Goal: Information Seeking & Learning: Learn about a topic

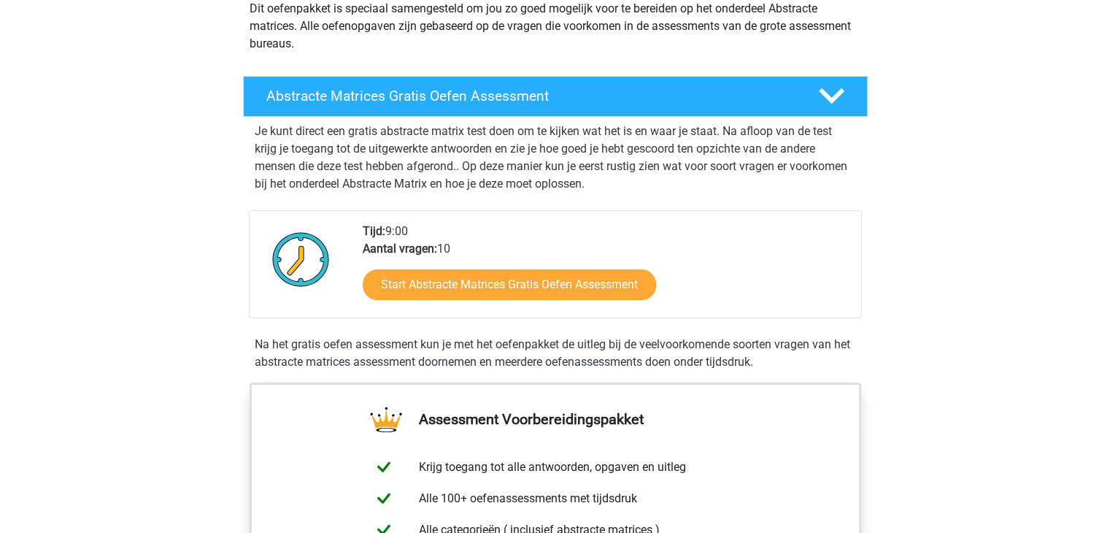
scroll to position [190, 0]
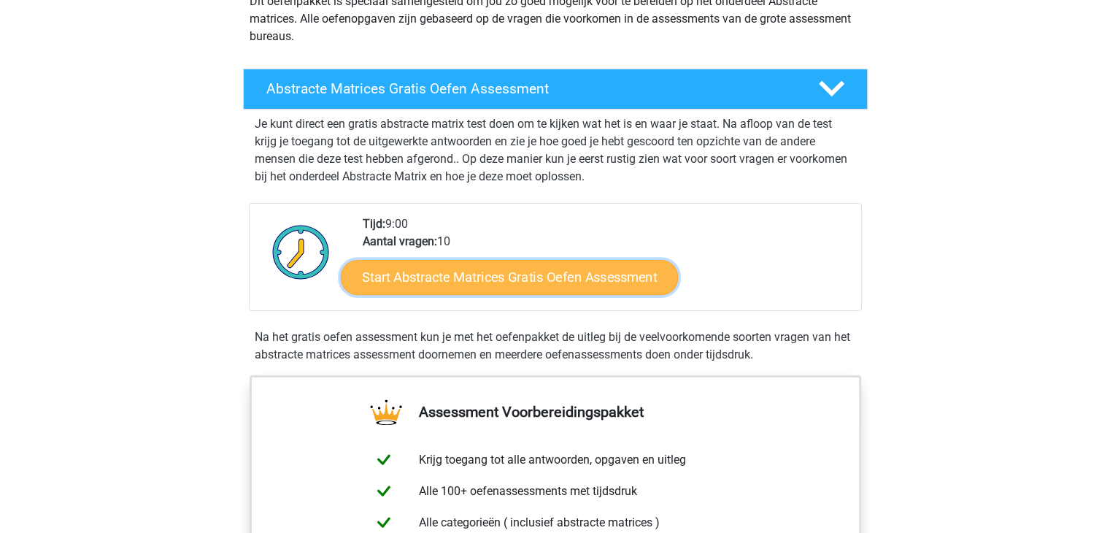
click at [455, 270] on link "Start Abstracte Matrices Gratis Oefen Assessment" at bounding box center [509, 276] width 337 height 35
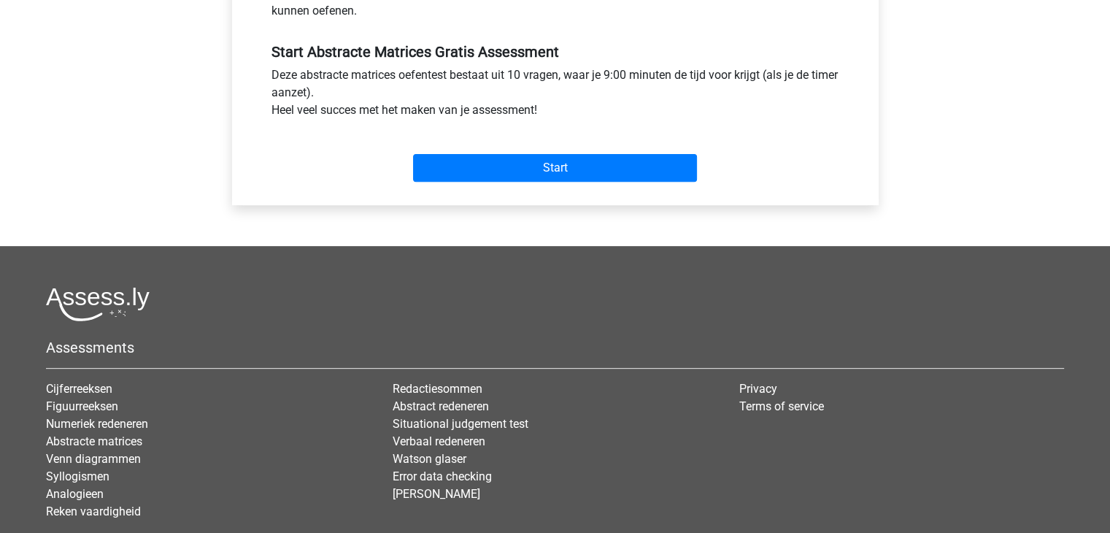
scroll to position [525, 0]
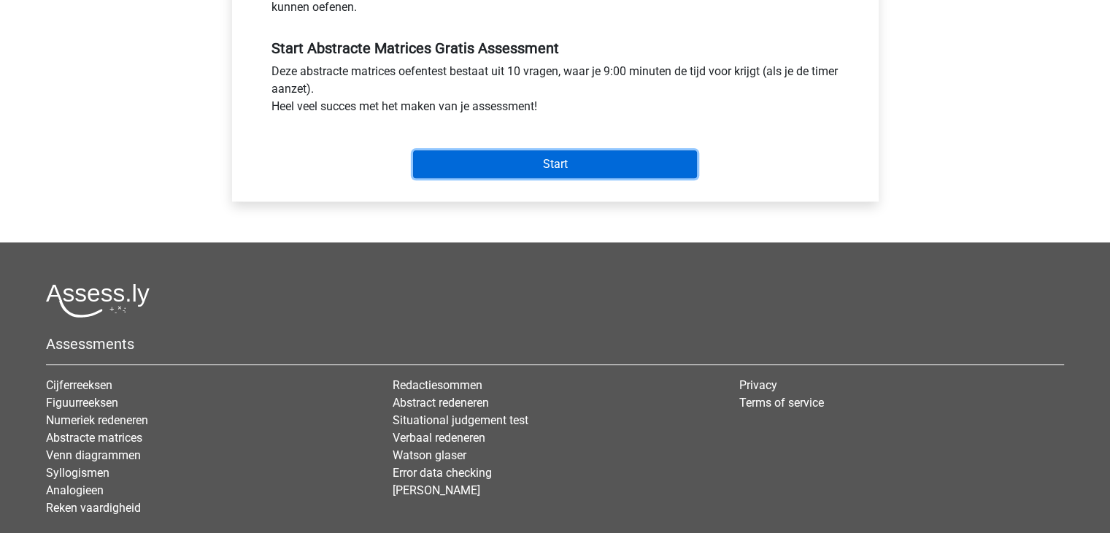
click at [480, 162] on input "Start" at bounding box center [555, 164] width 284 height 28
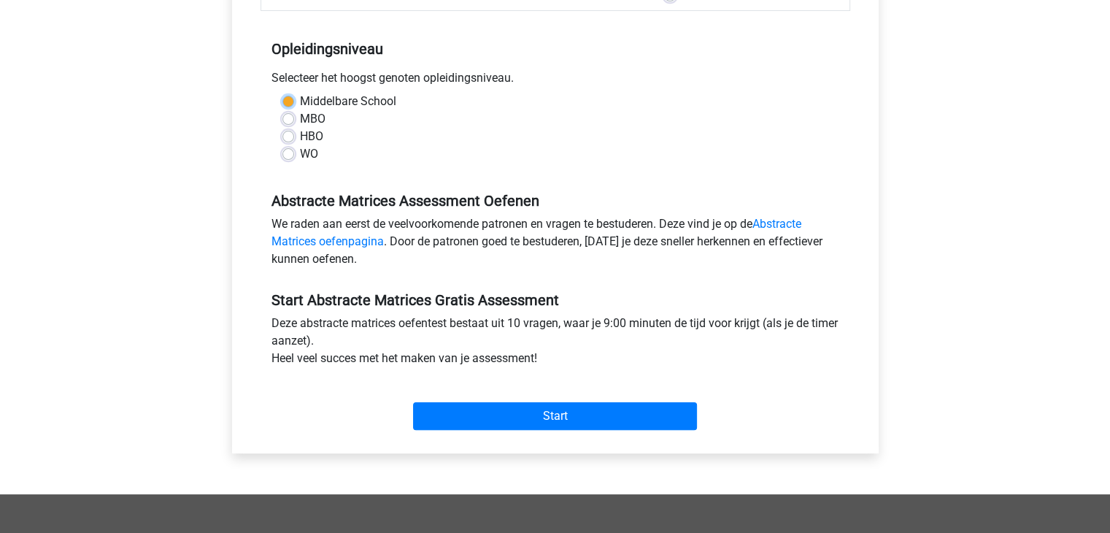
scroll to position [269, 0]
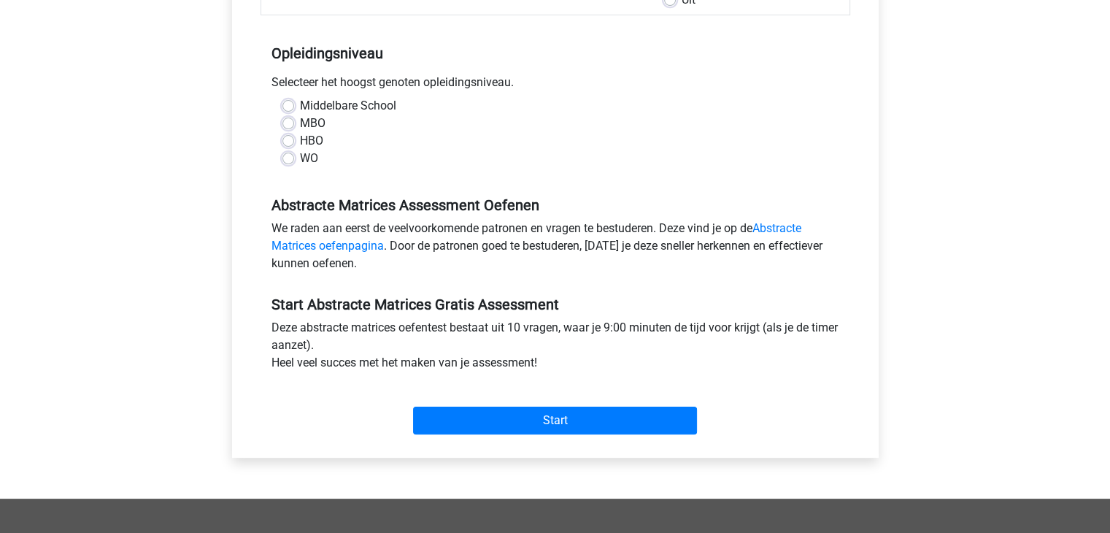
click at [300, 156] on label "WO" at bounding box center [309, 159] width 18 height 18
click at [294, 156] on input "WO" at bounding box center [288, 157] width 12 height 15
radio input "true"
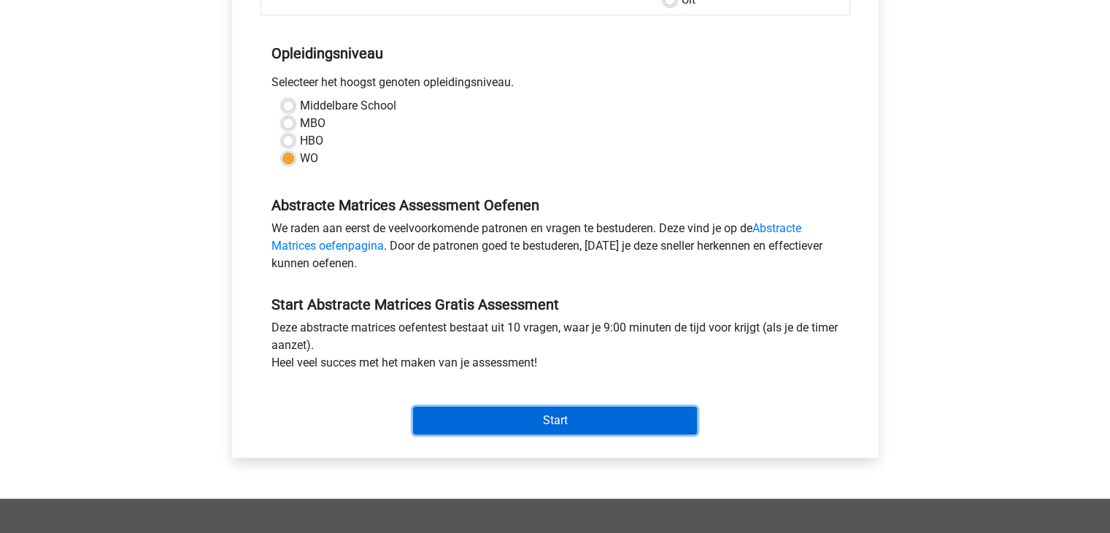
click at [472, 416] on input "Start" at bounding box center [555, 420] width 284 height 28
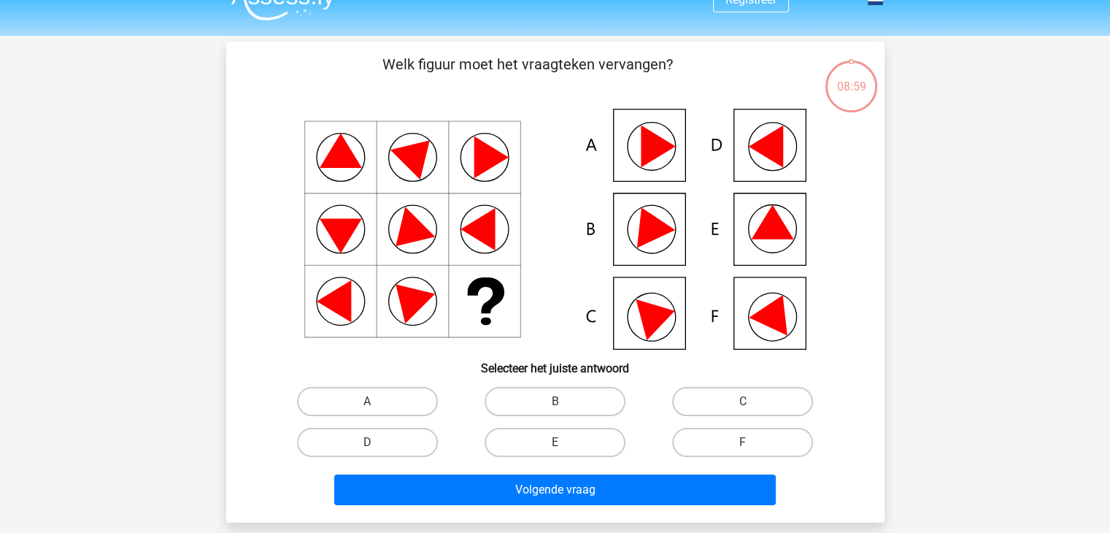
scroll to position [29, 0]
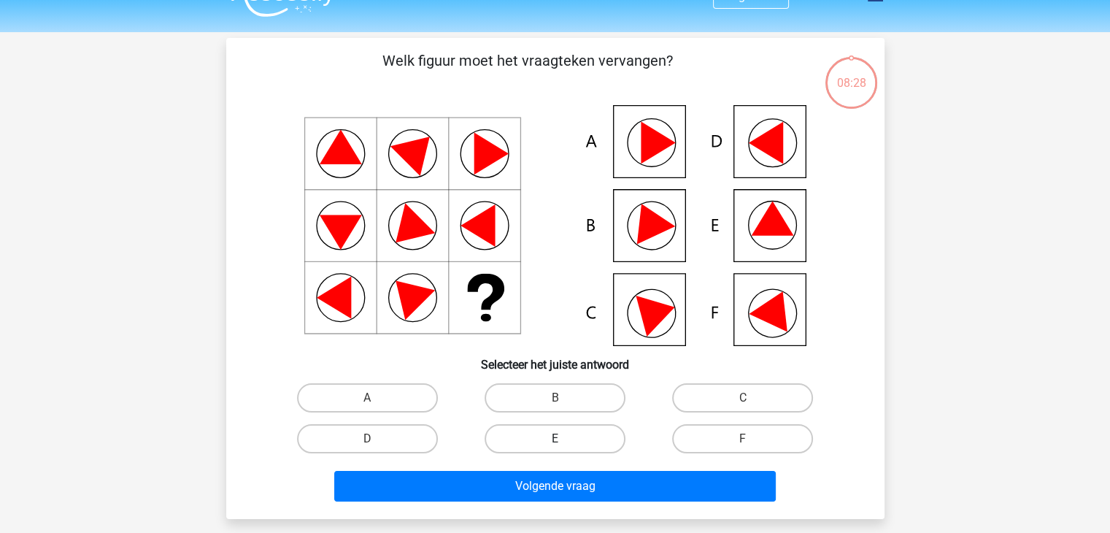
click at [538, 441] on label "E" at bounding box center [554, 438] width 141 height 29
click at [555, 441] on input "E" at bounding box center [559, 443] width 9 height 9
radio input "true"
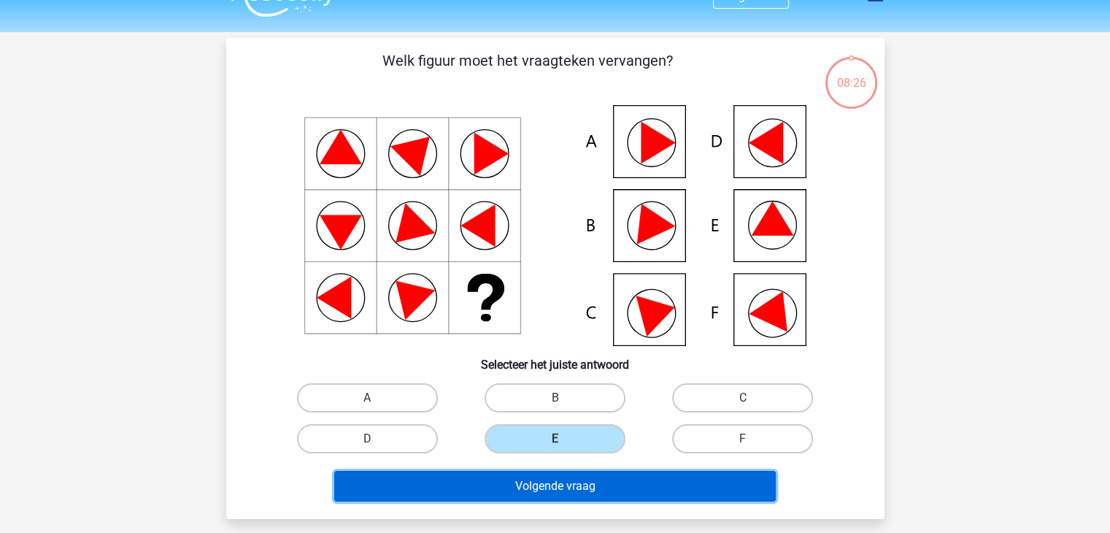
click at [545, 490] on button "Volgende vraag" at bounding box center [554, 486] width 441 height 31
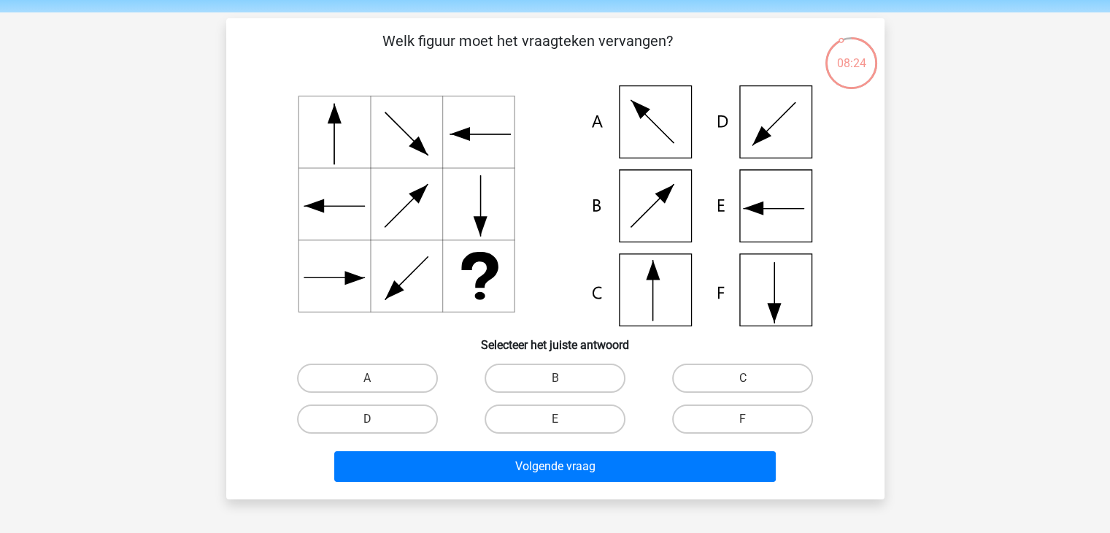
scroll to position [48, 0]
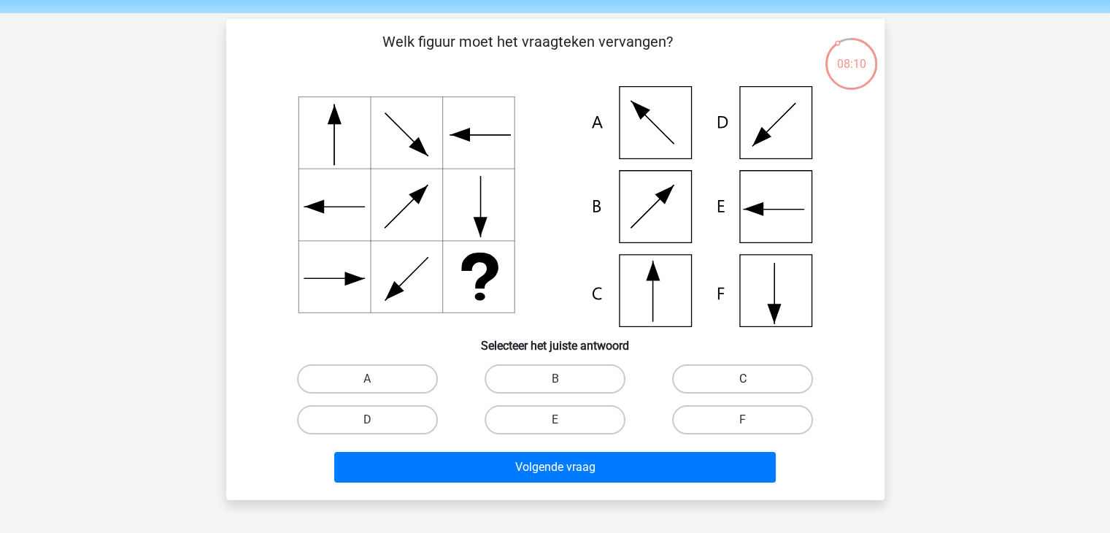
click at [726, 377] on label "C" at bounding box center [742, 378] width 141 height 29
click at [743, 379] on input "C" at bounding box center [747, 383] width 9 height 9
radio input "true"
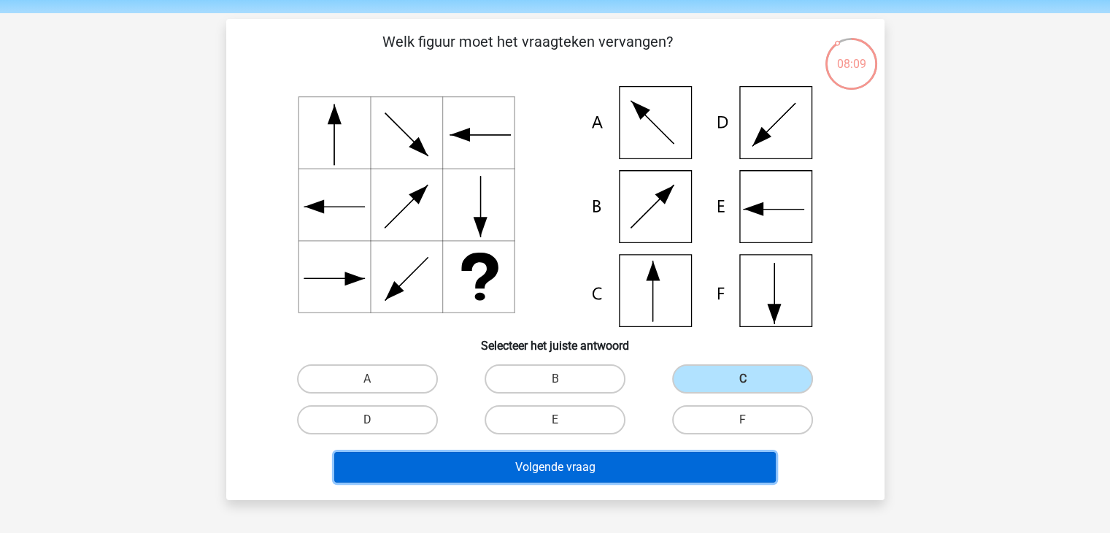
click at [585, 455] on button "Volgende vraag" at bounding box center [554, 467] width 441 height 31
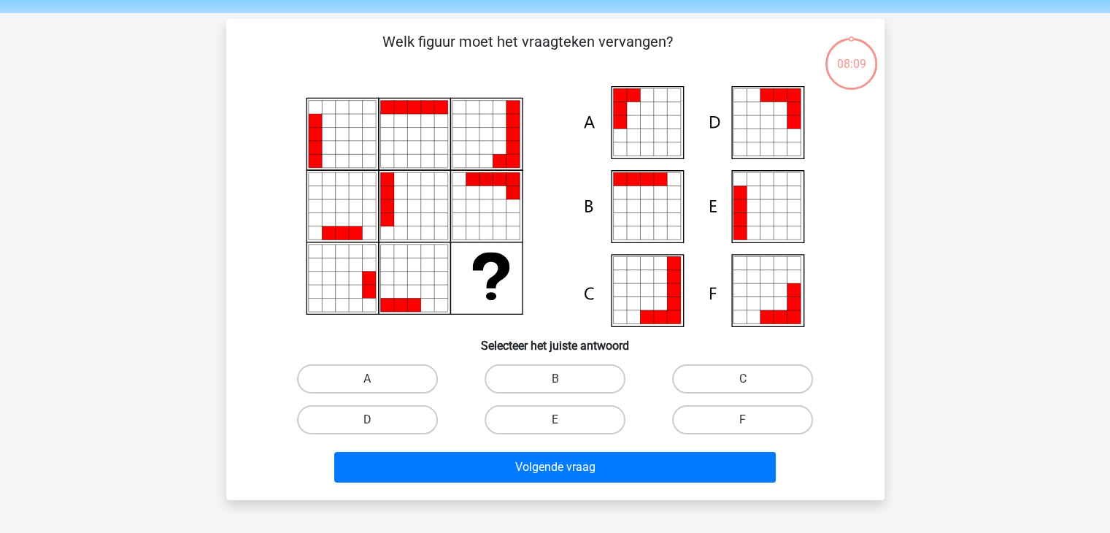
scroll to position [67, 0]
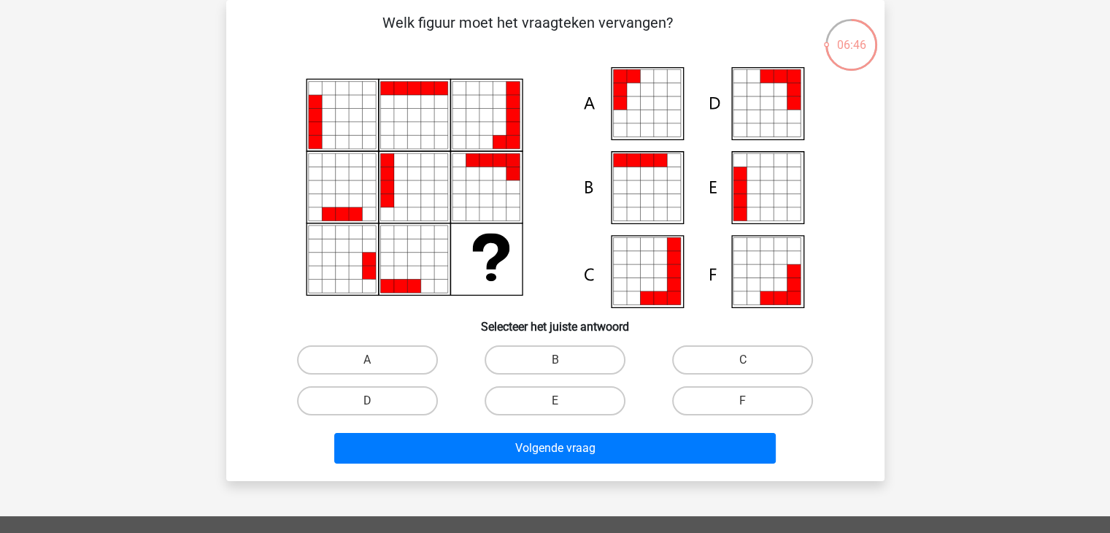
click at [563, 405] on input "E" at bounding box center [559, 405] width 9 height 9
radio input "true"
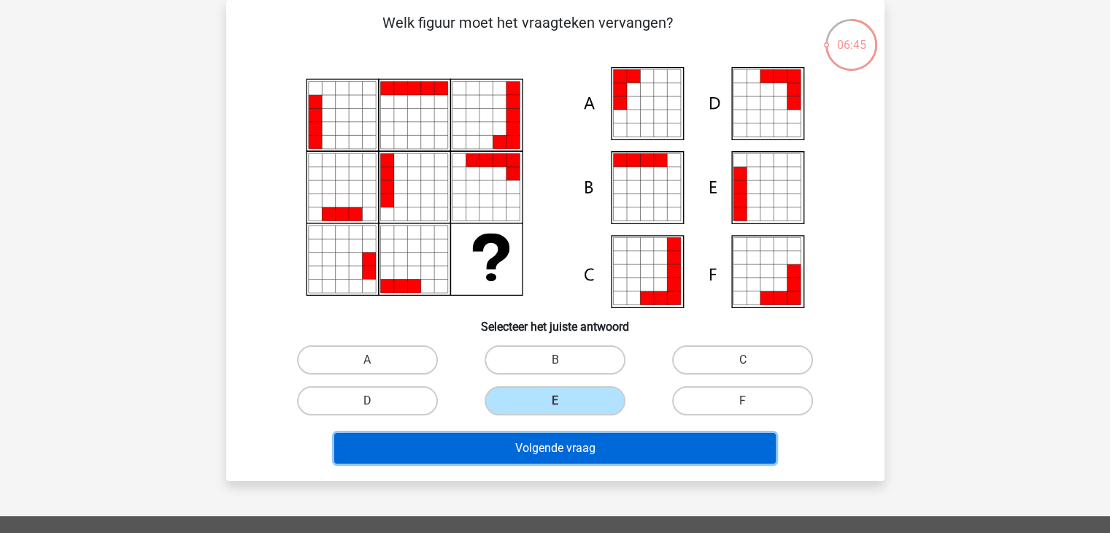
click at [549, 459] on button "Volgende vraag" at bounding box center [554, 448] width 441 height 31
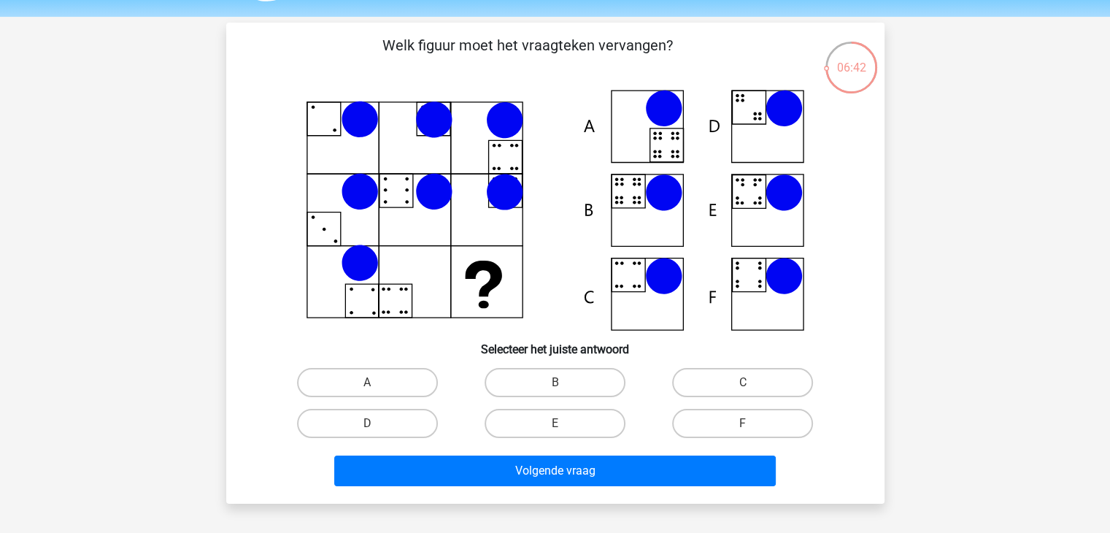
scroll to position [41, 0]
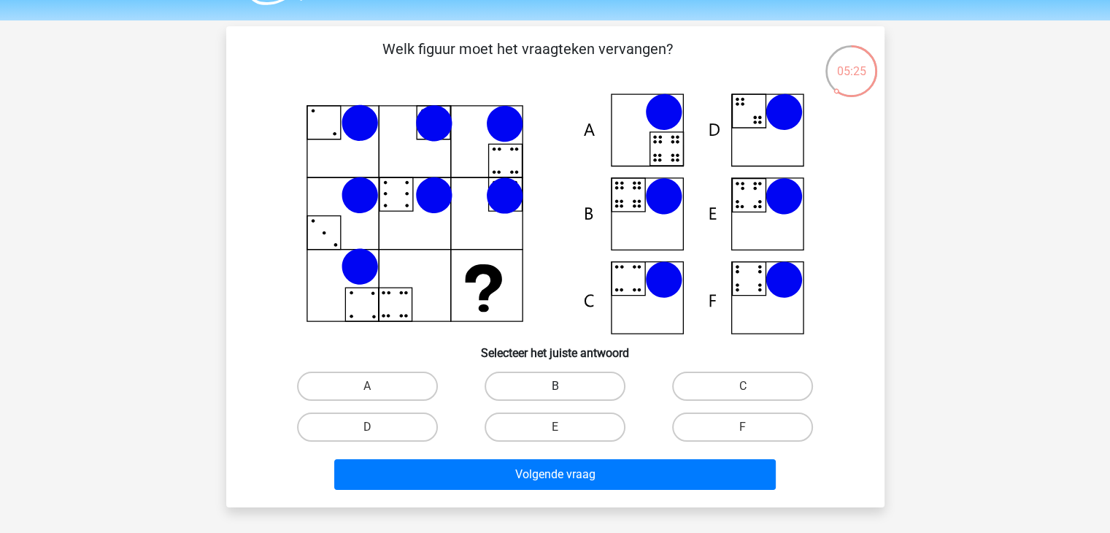
click at [531, 374] on label "B" at bounding box center [554, 385] width 141 height 29
click at [555, 386] on input "B" at bounding box center [559, 390] width 9 height 9
radio input "true"
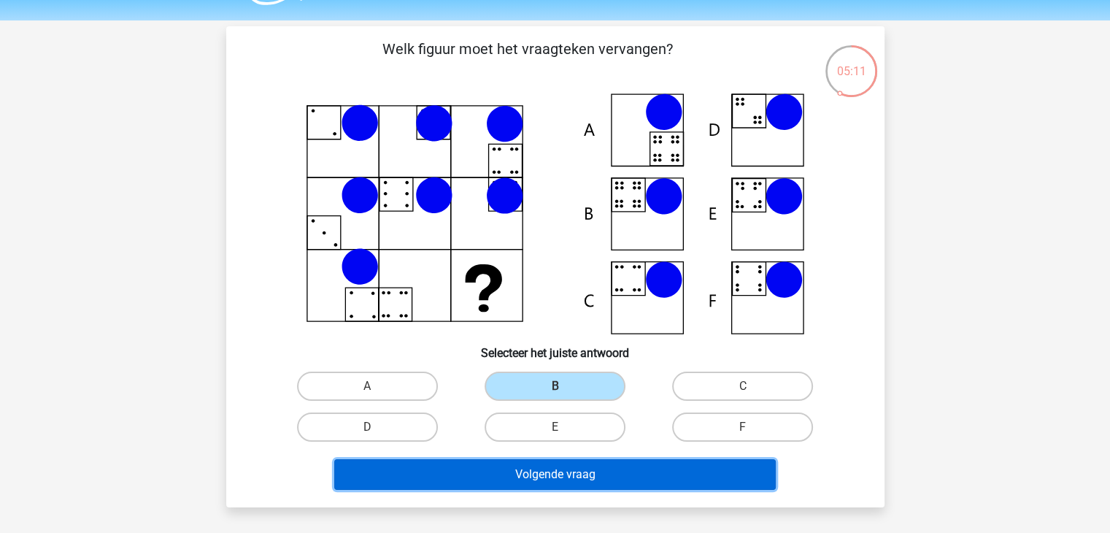
click at [560, 476] on button "Volgende vraag" at bounding box center [554, 474] width 441 height 31
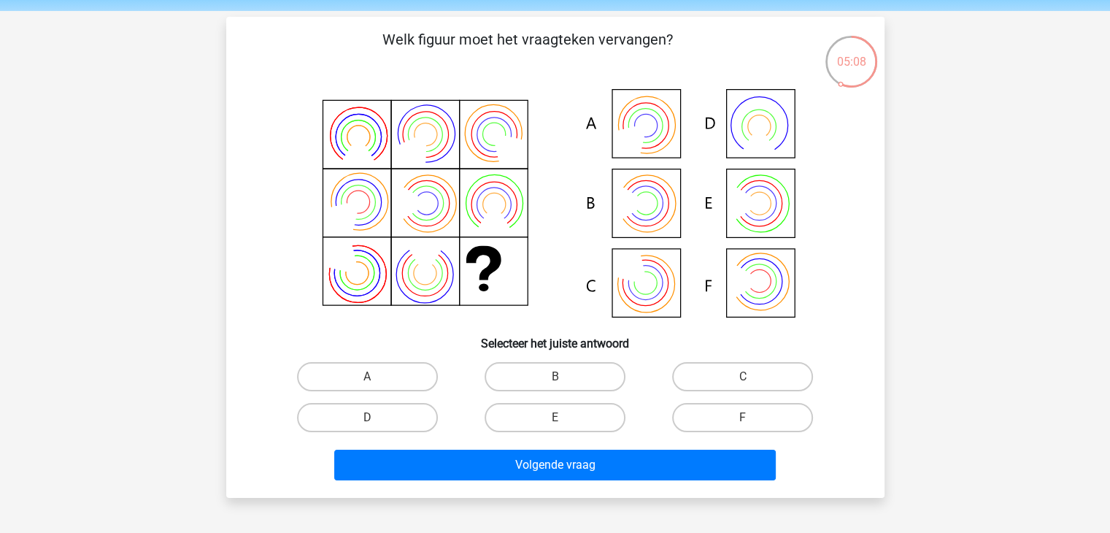
scroll to position [50, 0]
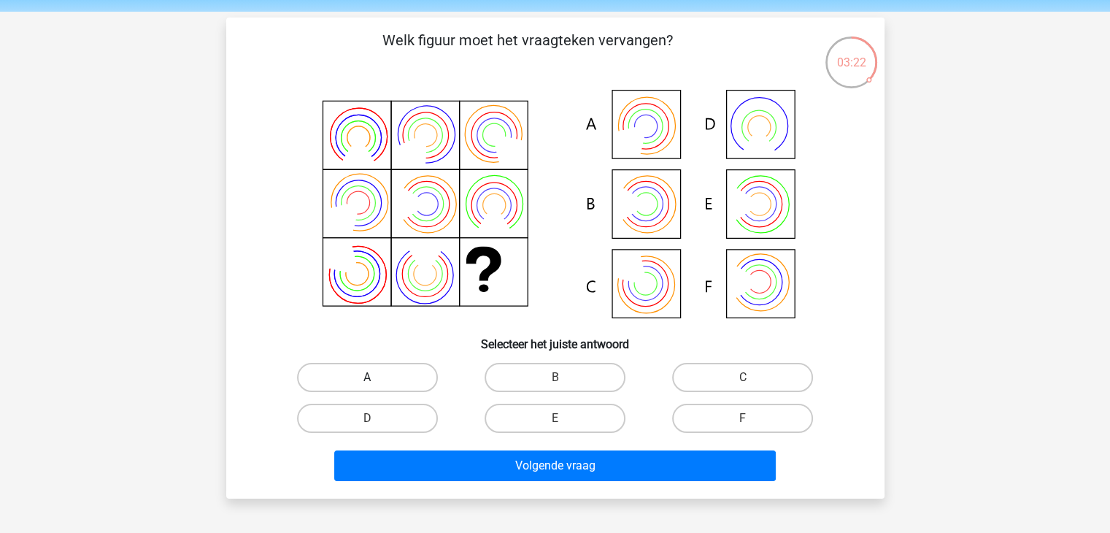
click at [356, 366] on label "A" at bounding box center [367, 377] width 141 height 29
click at [367, 377] on input "A" at bounding box center [371, 381] width 9 height 9
radio input "true"
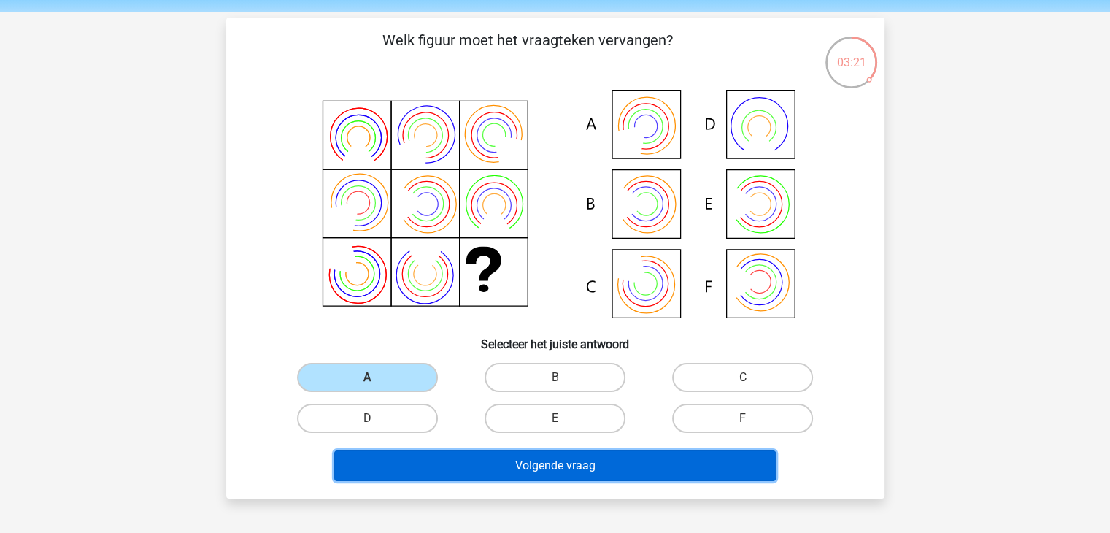
click at [387, 457] on button "Volgende vraag" at bounding box center [554, 465] width 441 height 31
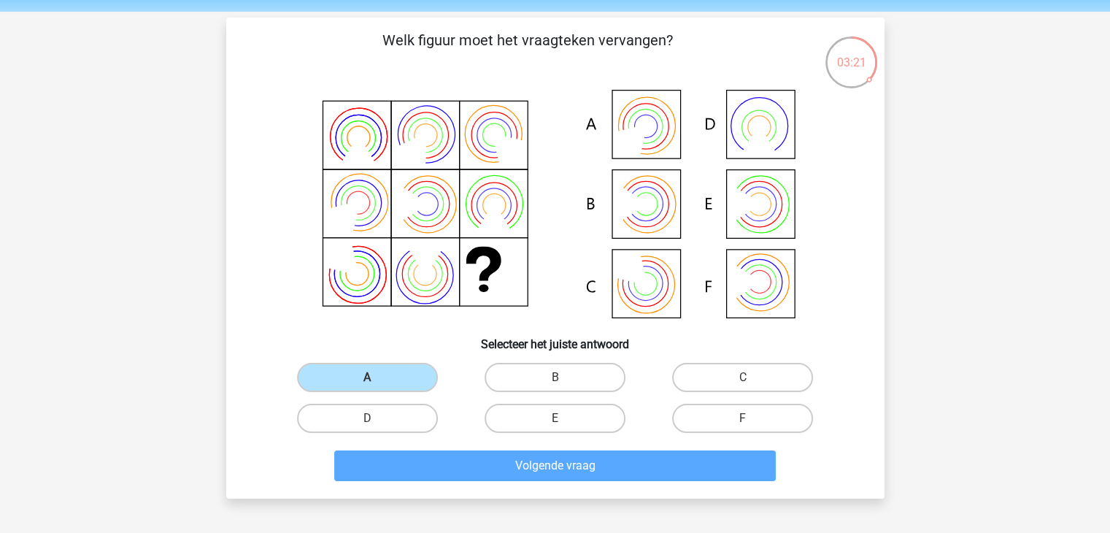
scroll to position [67, 0]
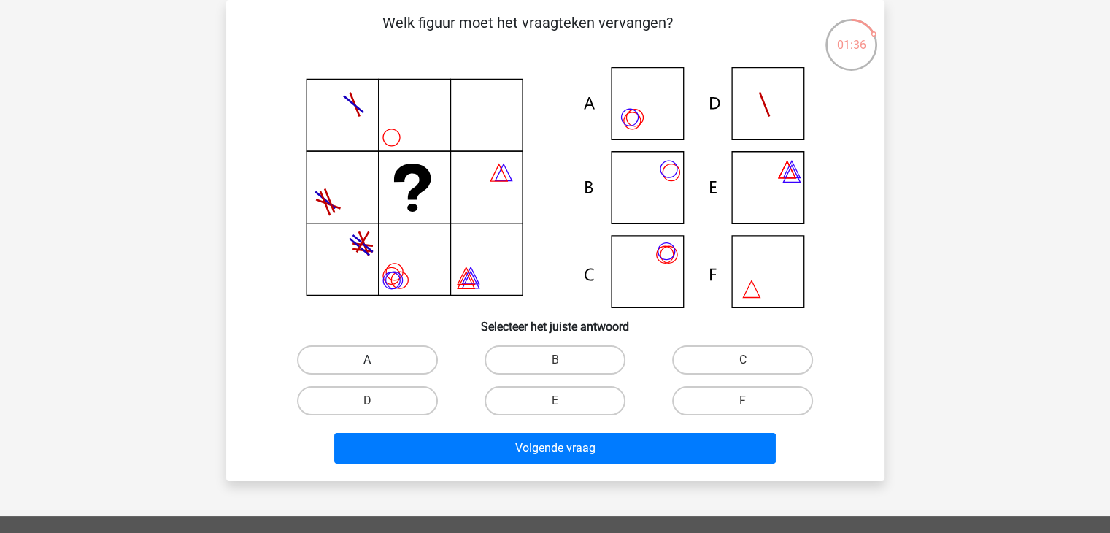
click at [399, 368] on label "A" at bounding box center [367, 359] width 141 height 29
click at [376, 368] on input "A" at bounding box center [371, 364] width 9 height 9
radio input "true"
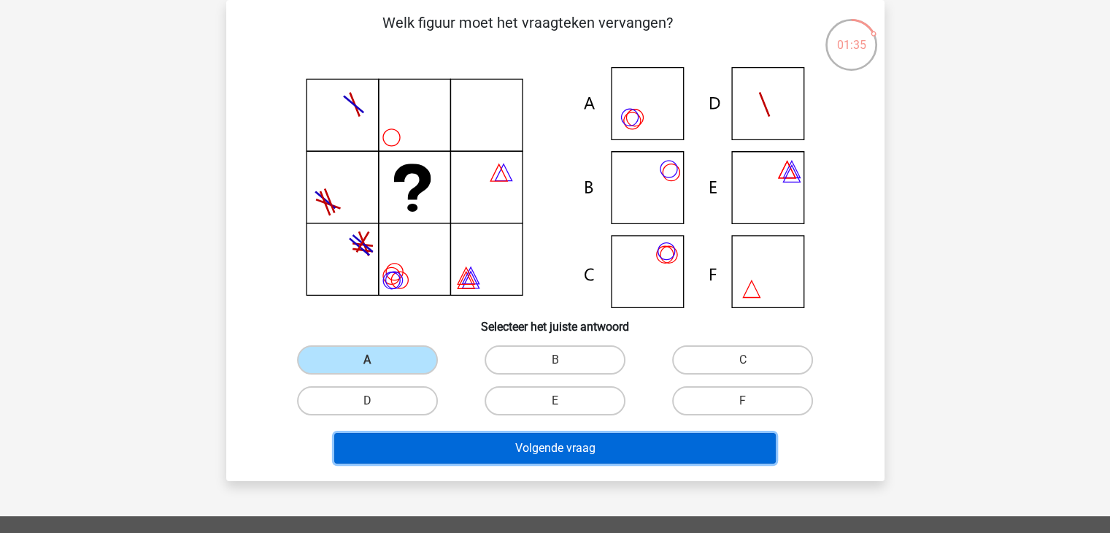
click at [403, 444] on button "Volgende vraag" at bounding box center [554, 448] width 441 height 31
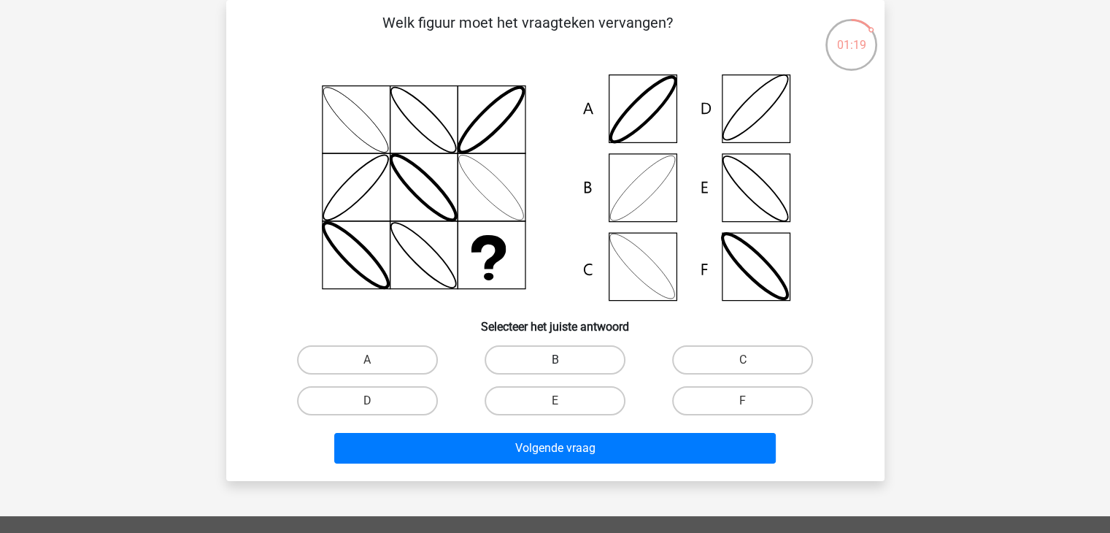
click at [533, 358] on label "B" at bounding box center [554, 359] width 141 height 29
click at [555, 360] on input "B" at bounding box center [559, 364] width 9 height 9
radio input "true"
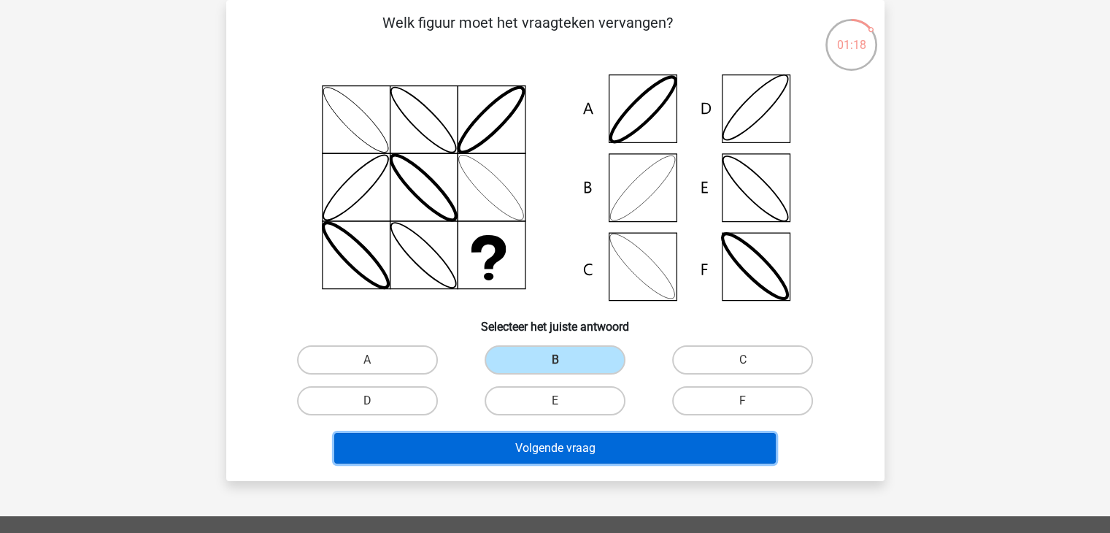
click at [498, 449] on button "Volgende vraag" at bounding box center [554, 448] width 441 height 31
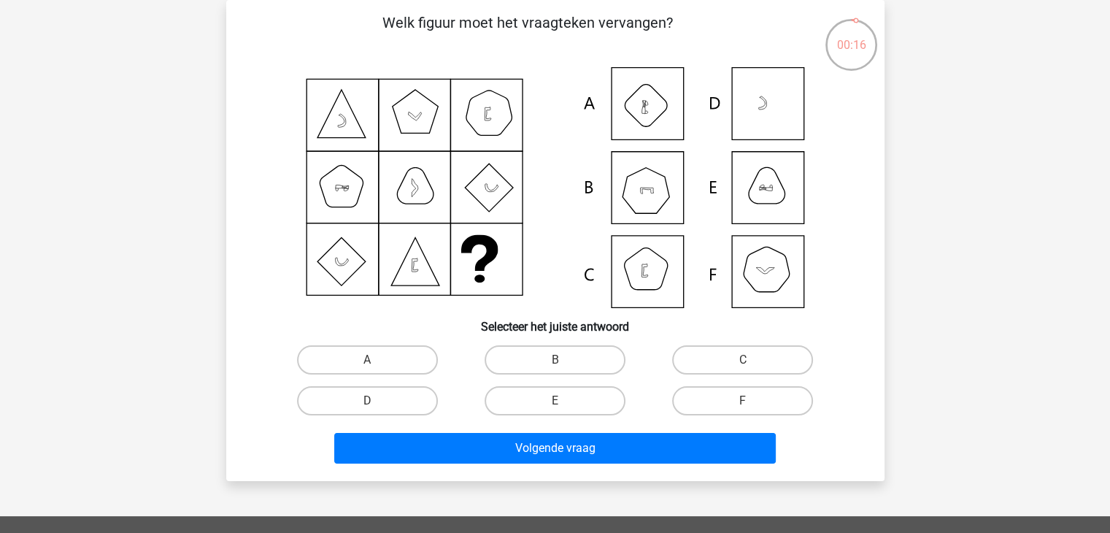
scroll to position [66, 0]
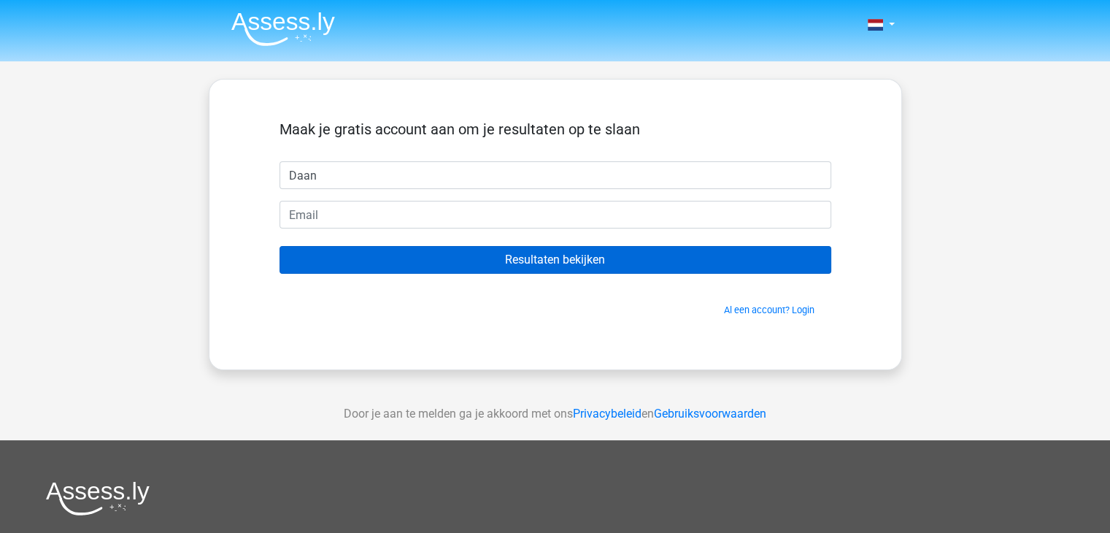
type input "Daan"
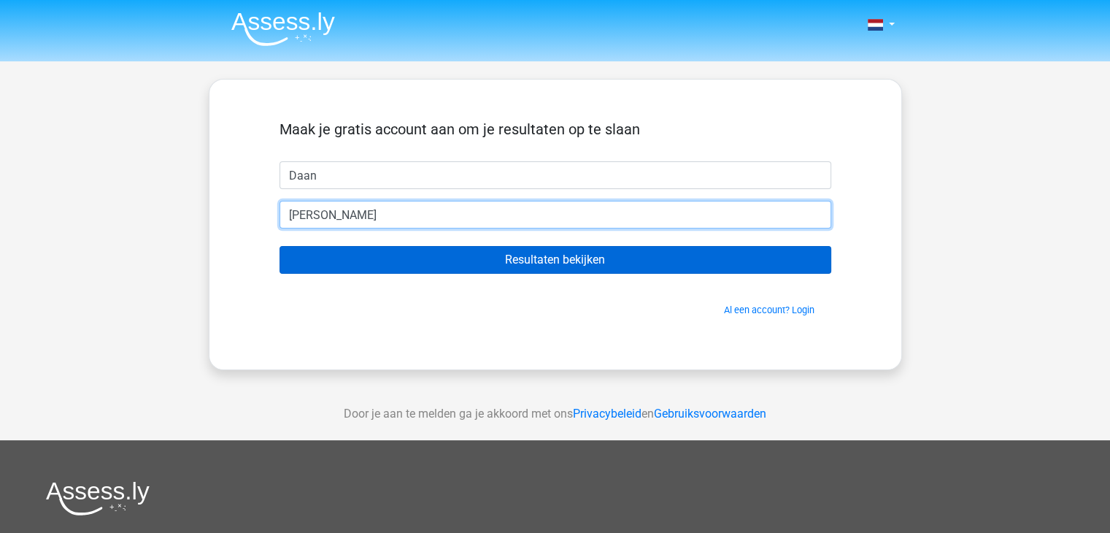
type input "van der Hoek"
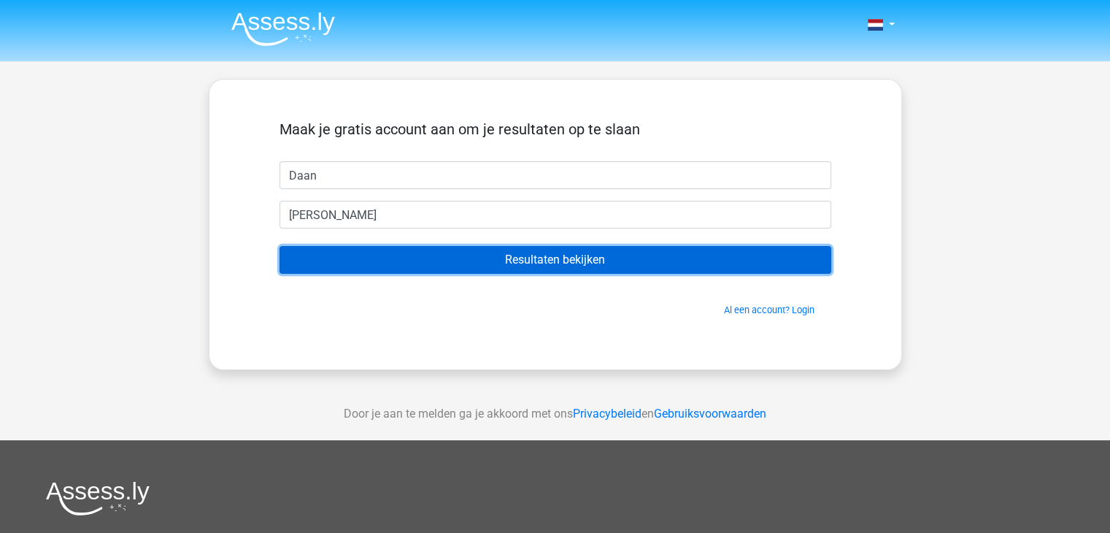
click at [442, 257] on input "Resultaten bekijken" at bounding box center [555, 260] width 552 height 28
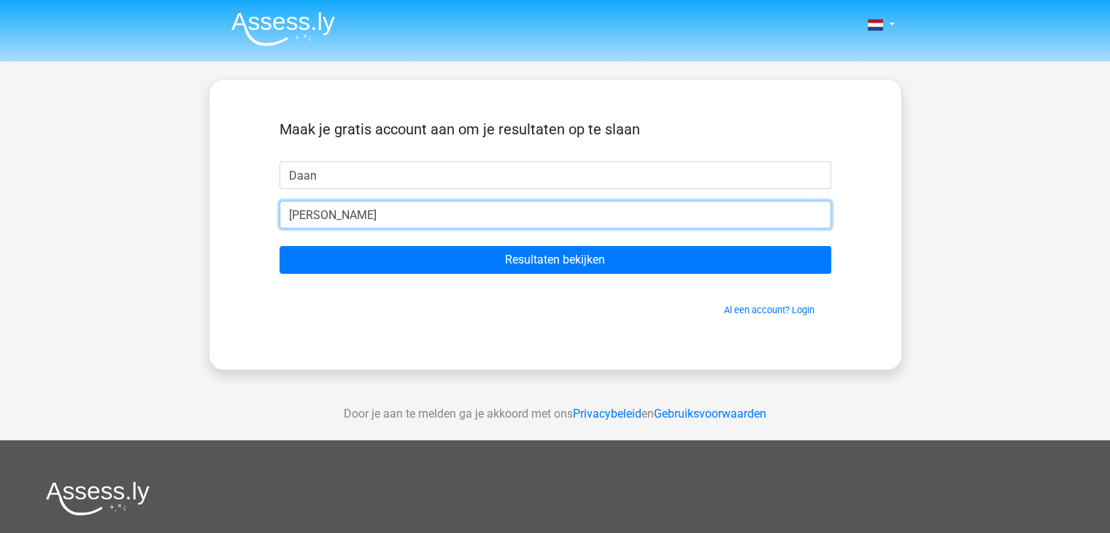
click at [420, 215] on input "van der Hoek" at bounding box center [555, 215] width 552 height 28
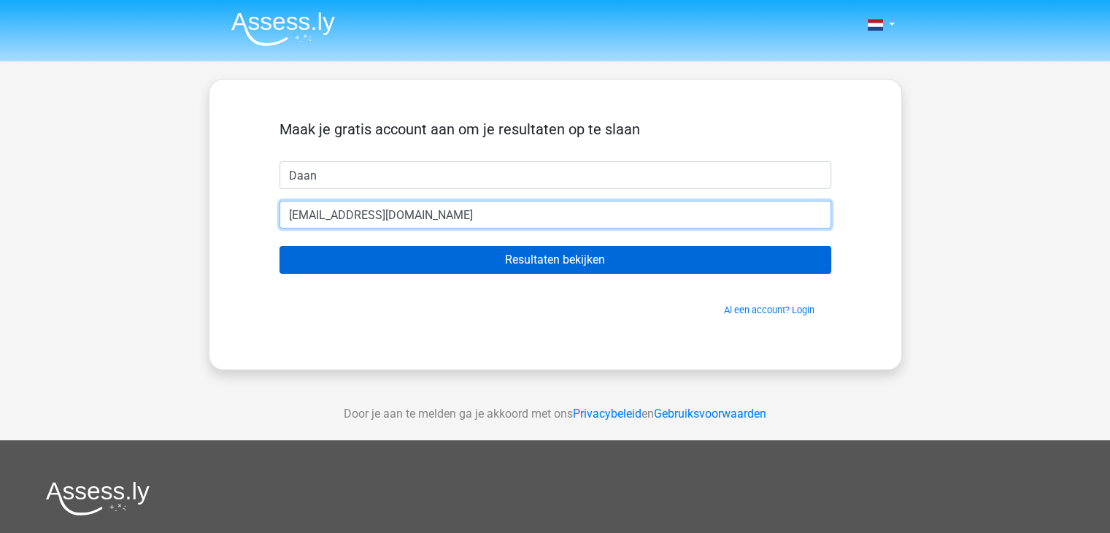
type input "daan.hoekvander@gmail.com"
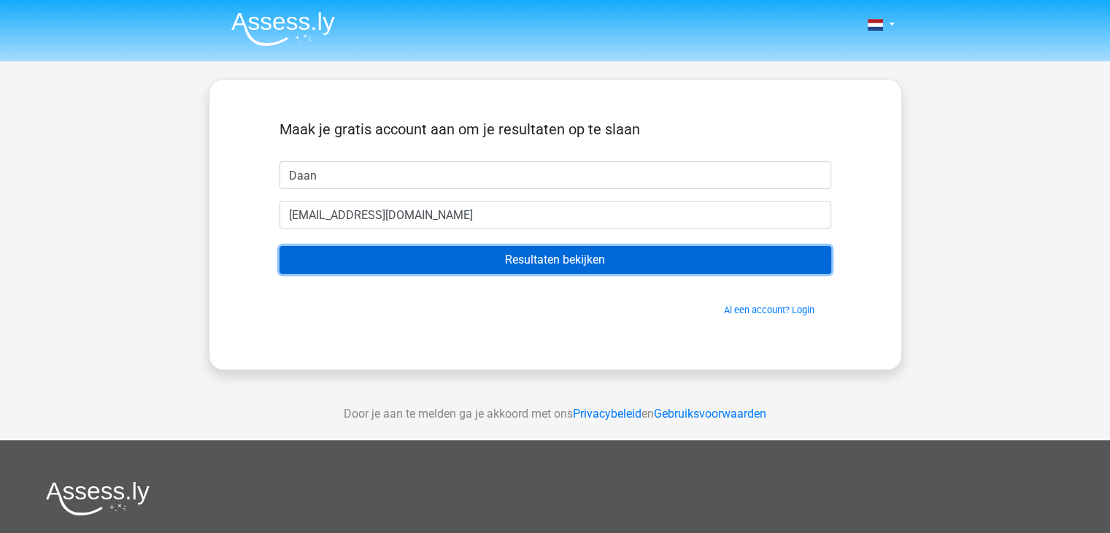
click at [409, 250] on input "Resultaten bekijken" at bounding box center [555, 260] width 552 height 28
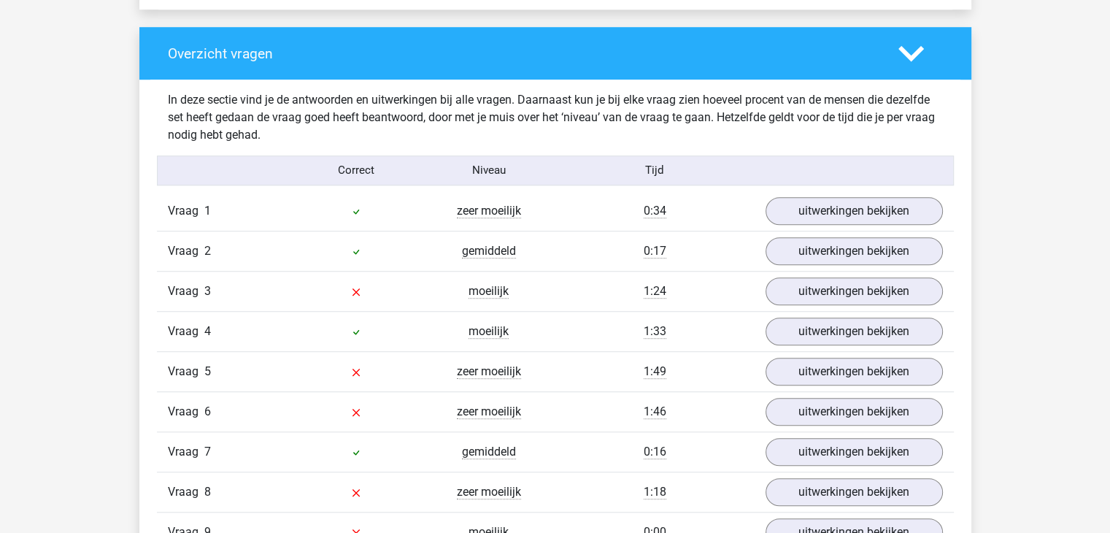
scroll to position [1162, 0]
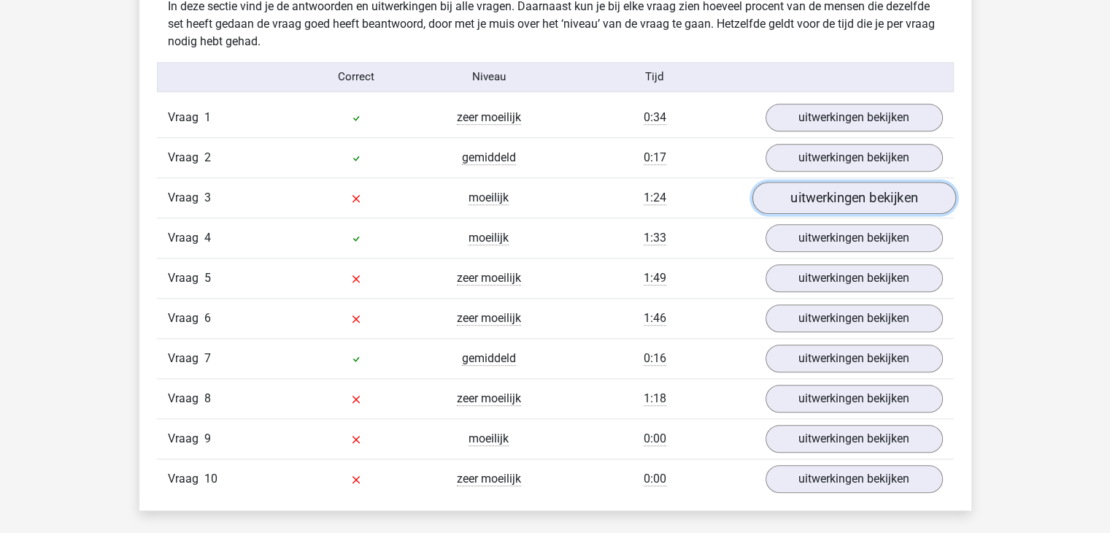
click at [798, 199] on link "uitwerkingen bekijken" at bounding box center [854, 198] width 204 height 32
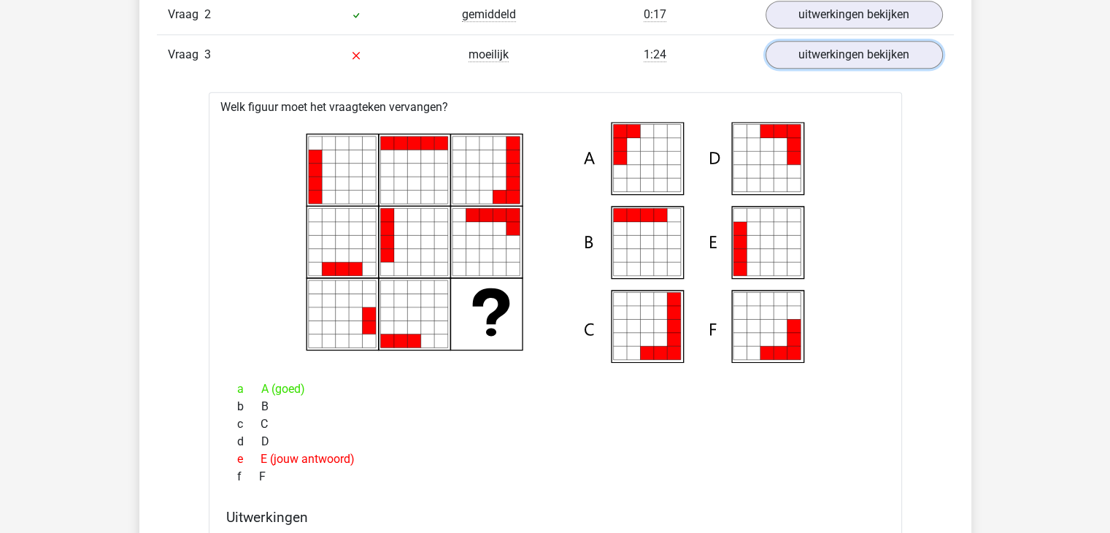
scroll to position [1304, 0]
click at [765, 42] on link "uitwerkingen bekijken" at bounding box center [853, 56] width 177 height 28
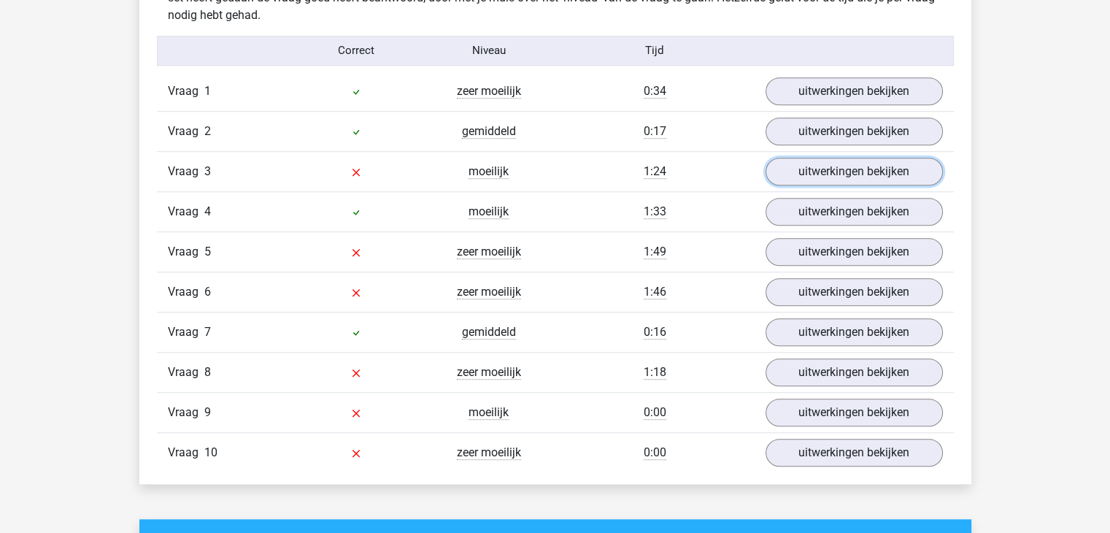
scroll to position [1187, 0]
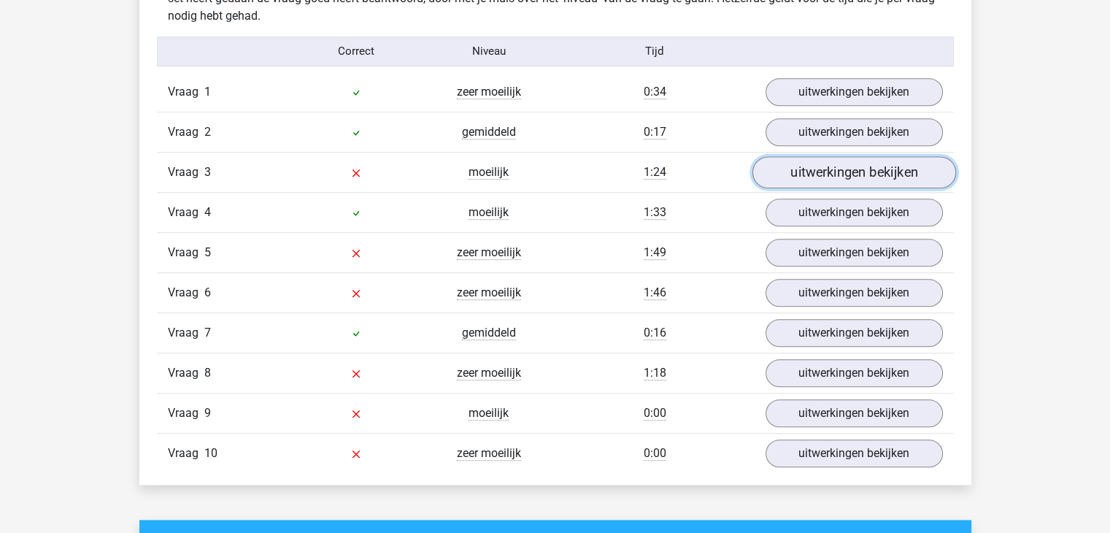
click at [824, 170] on link "uitwerkingen bekijken" at bounding box center [854, 172] width 204 height 32
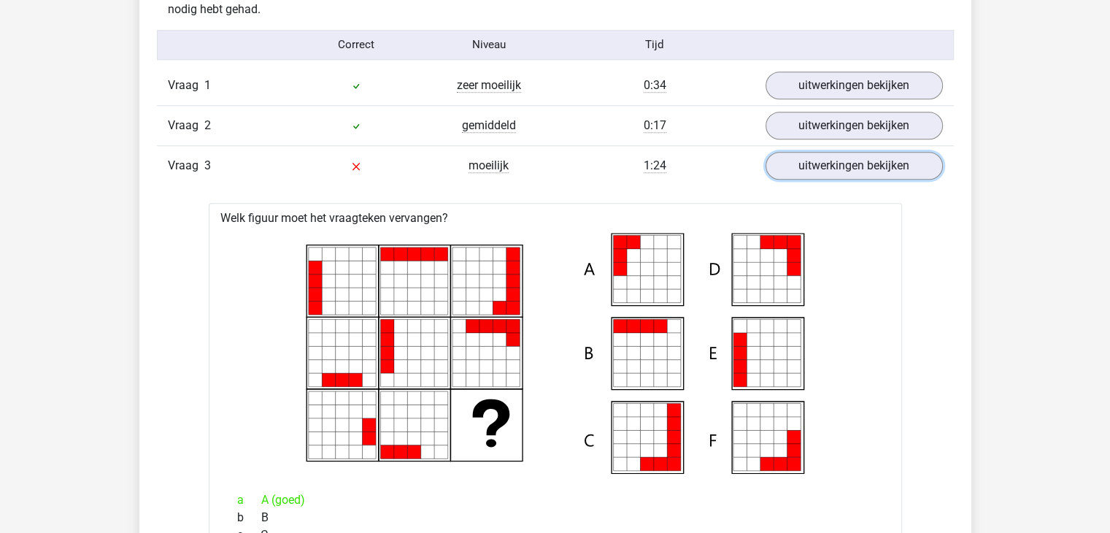
scroll to position [1193, 0]
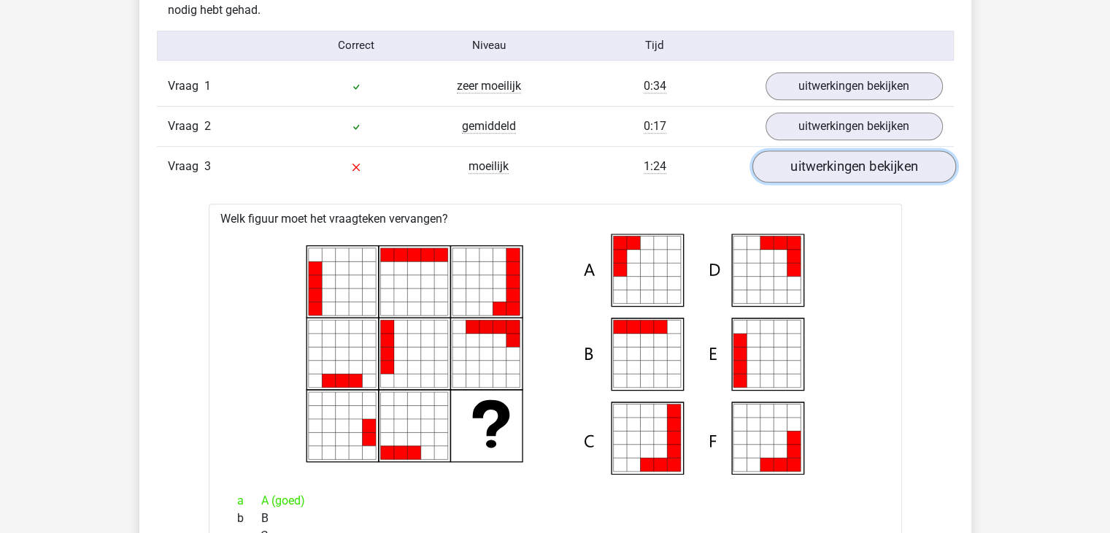
click at [833, 165] on link "uitwerkingen bekijken" at bounding box center [854, 166] width 204 height 32
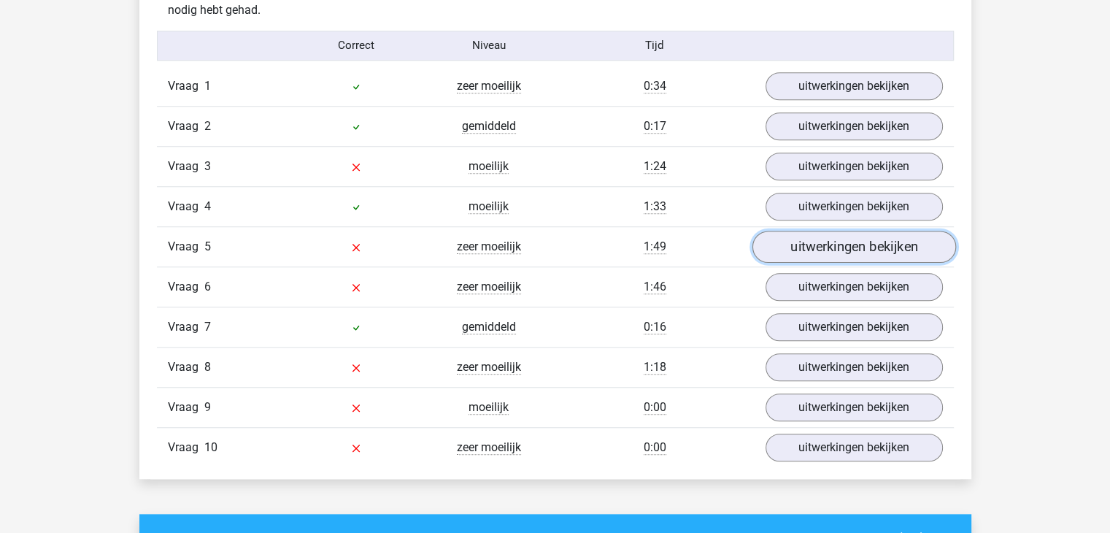
click at [829, 242] on link "uitwerkingen bekijken" at bounding box center [854, 247] width 204 height 32
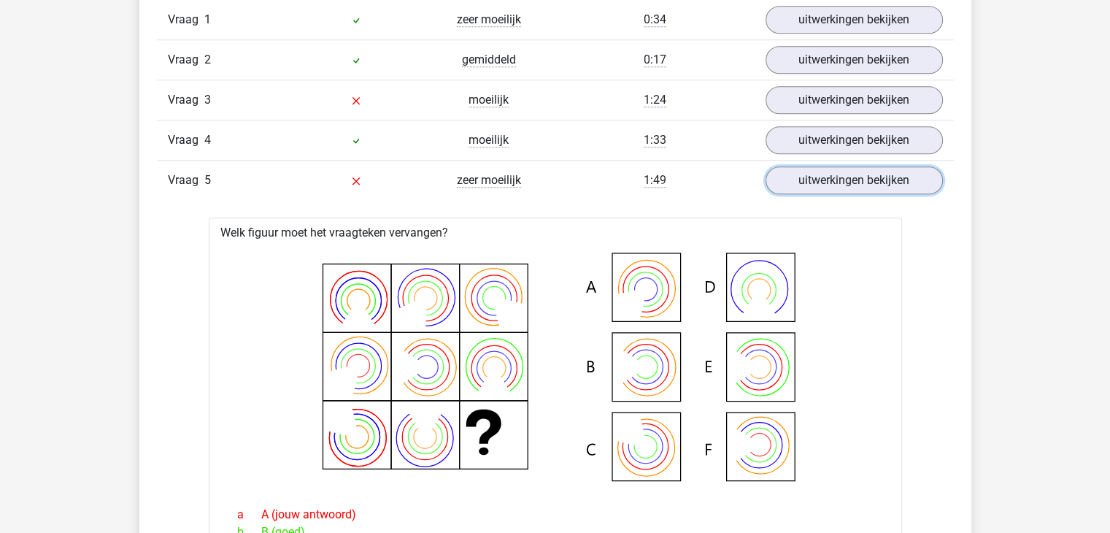
scroll to position [1258, 0]
click at [861, 190] on link "uitwerkingen bekijken" at bounding box center [854, 182] width 204 height 32
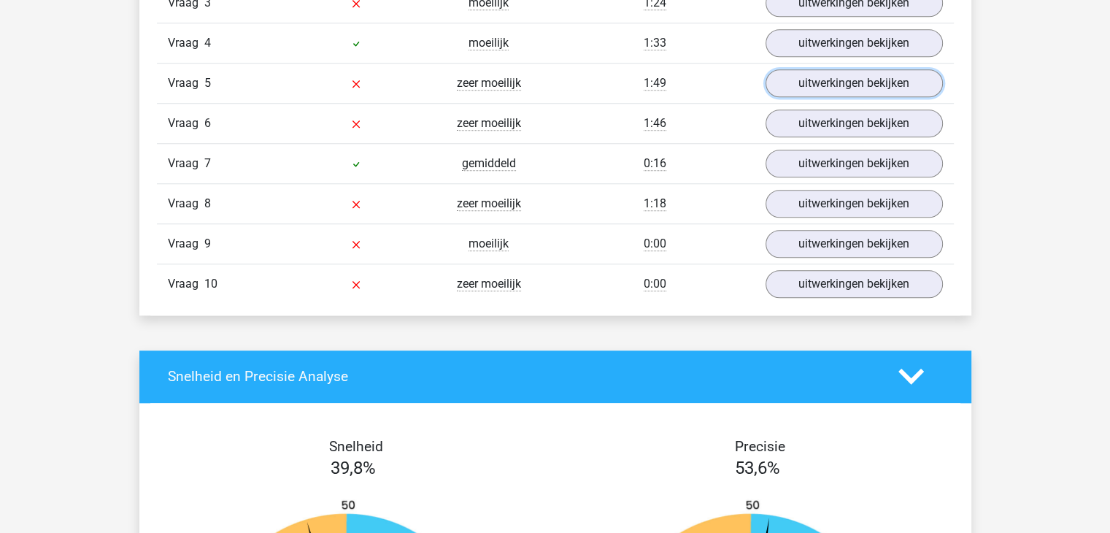
scroll to position [1353, 0]
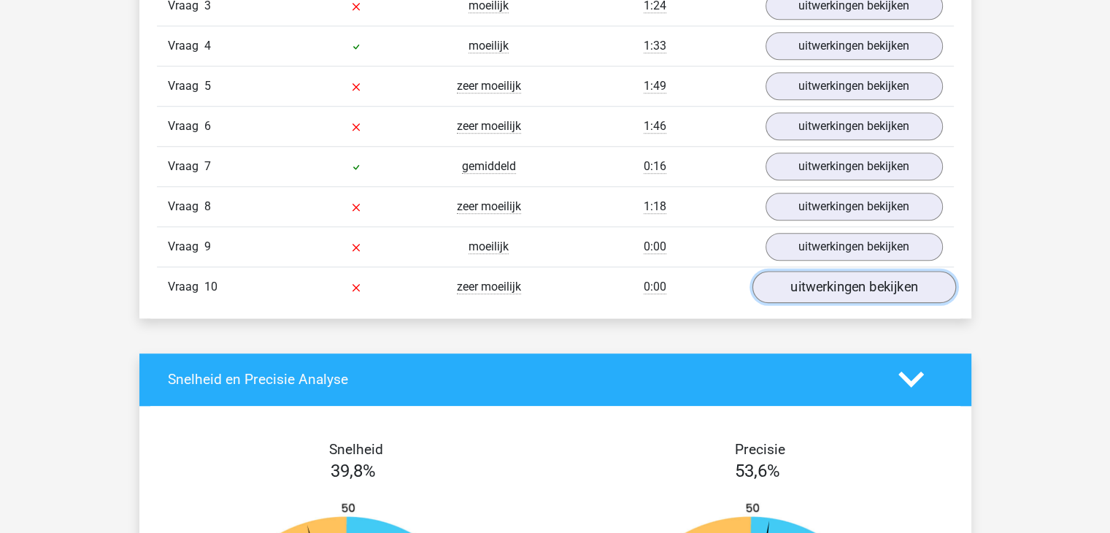
click at [835, 282] on link "uitwerkingen bekijken" at bounding box center [854, 287] width 204 height 32
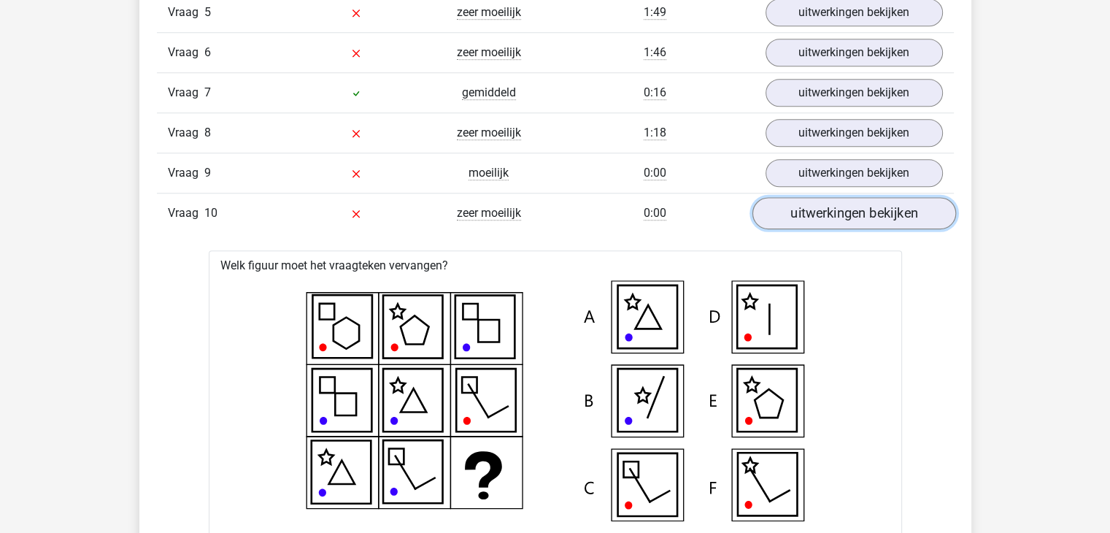
scroll to position [1430, 0]
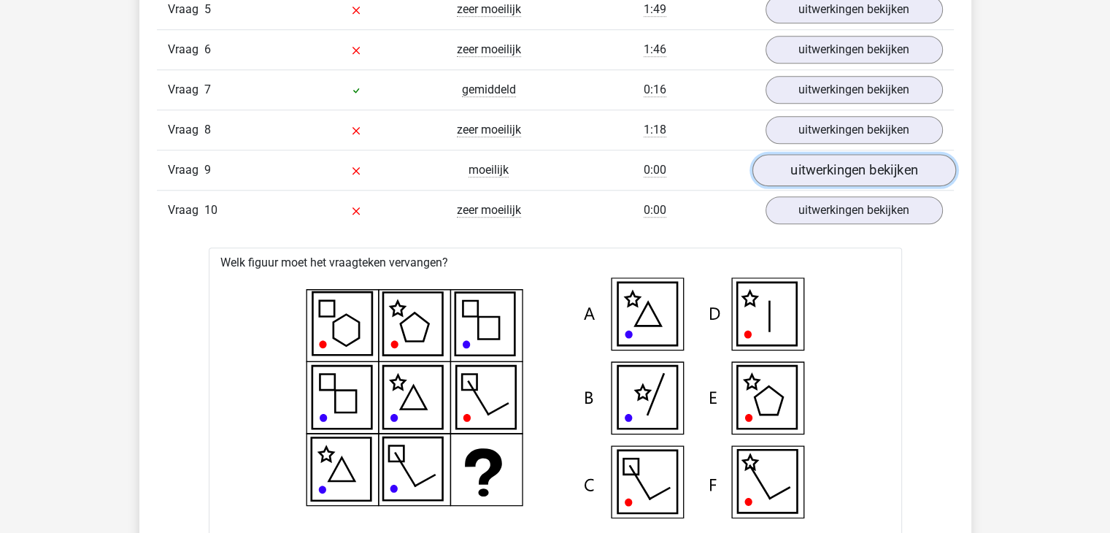
click at [856, 163] on link "uitwerkingen bekijken" at bounding box center [854, 170] width 204 height 32
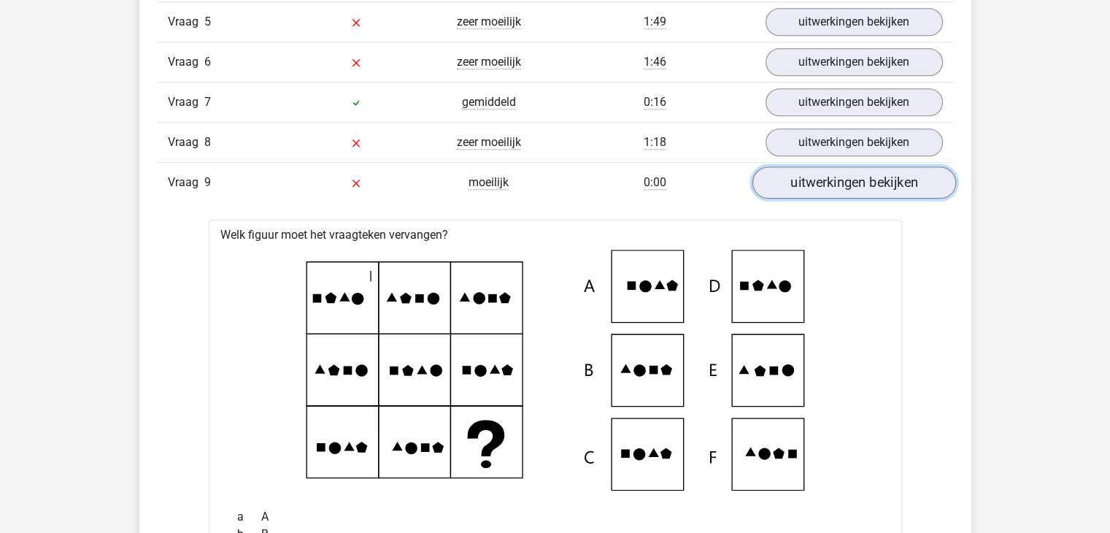
scroll to position [1380, 0]
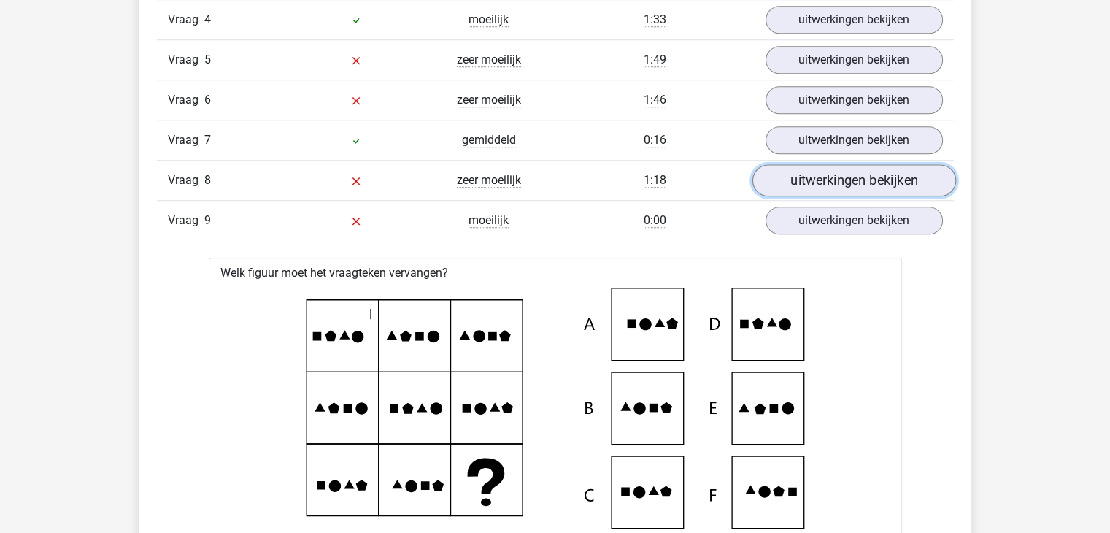
click at [844, 165] on link "uitwerkingen bekijken" at bounding box center [854, 180] width 204 height 32
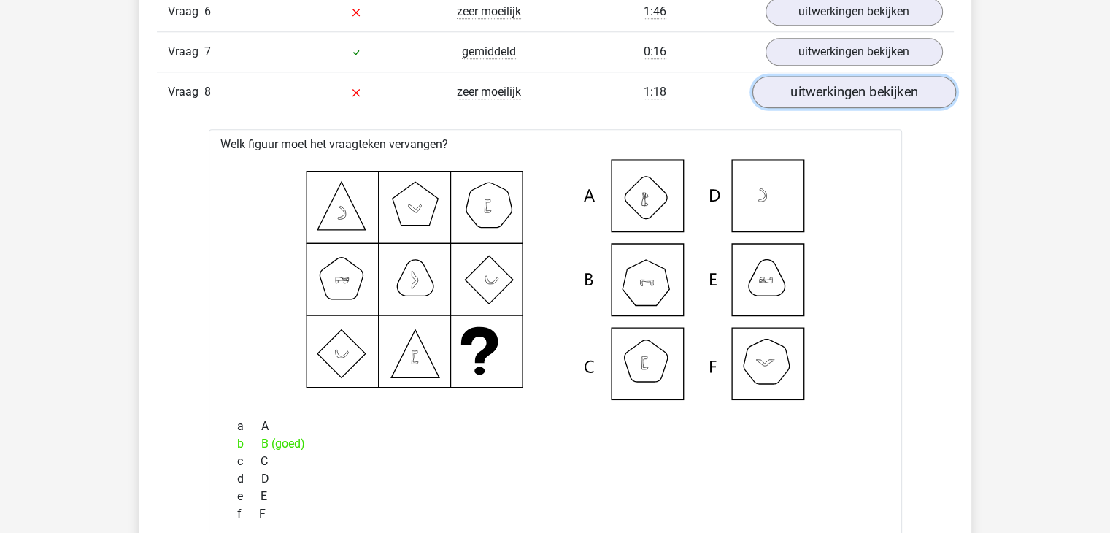
scroll to position [1470, 0]
click at [860, 81] on link "uitwerkingen bekijken" at bounding box center [854, 90] width 204 height 32
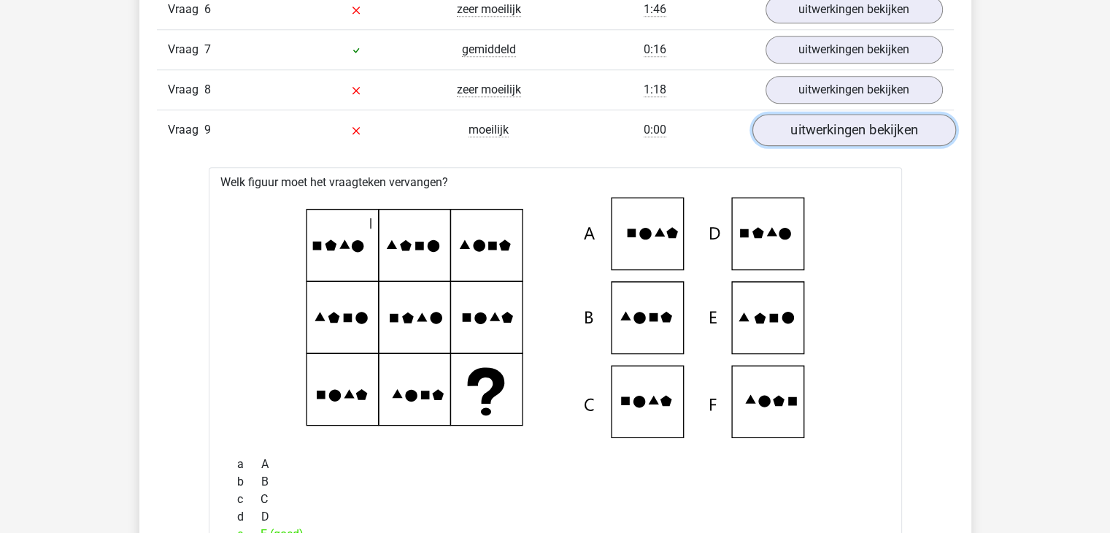
click at [824, 139] on link "uitwerkingen bekijken" at bounding box center [854, 130] width 204 height 32
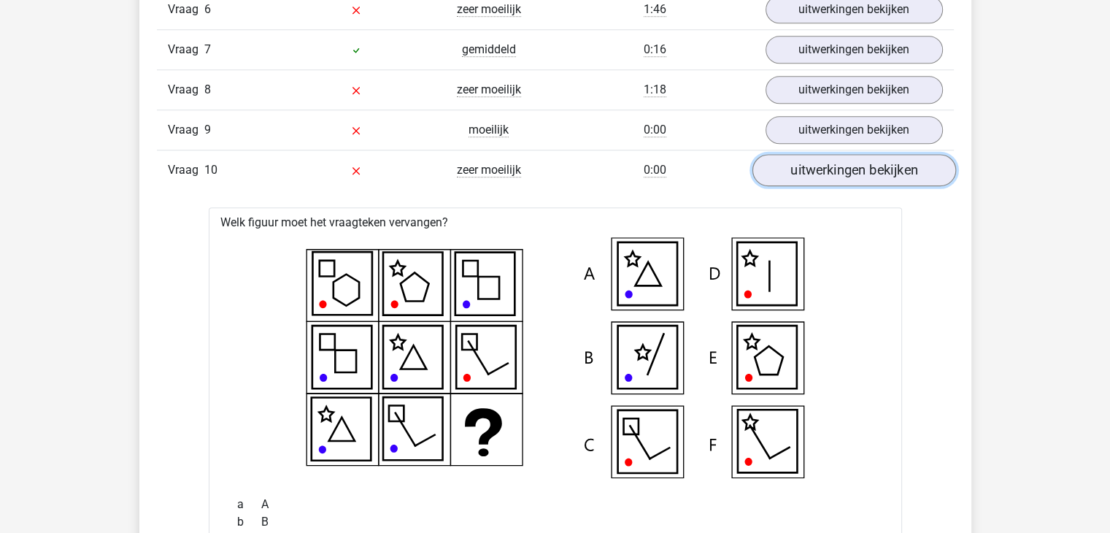
click at [821, 155] on link "uitwerkingen bekijken" at bounding box center [854, 170] width 204 height 32
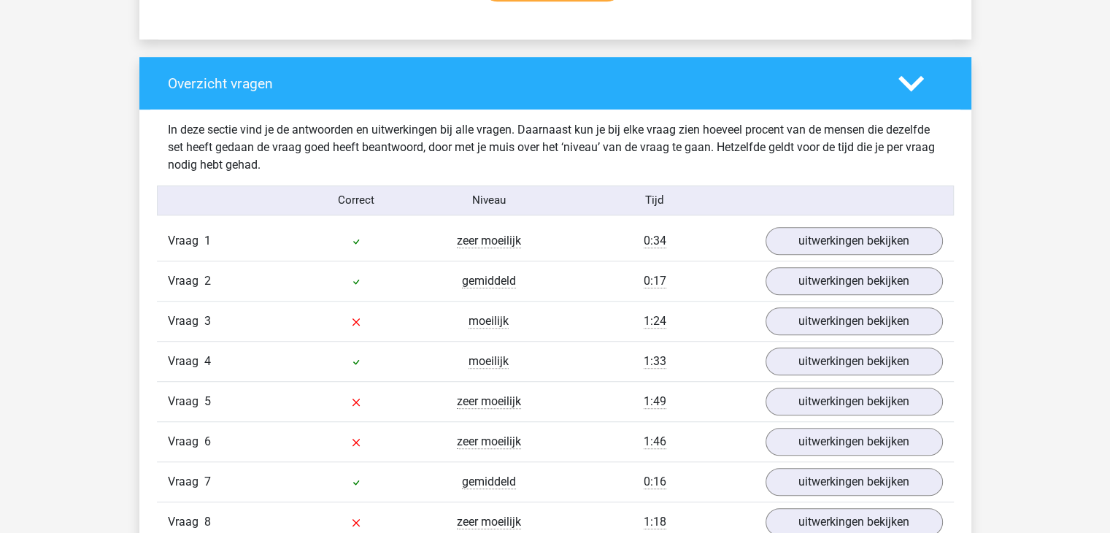
scroll to position [1065, 0]
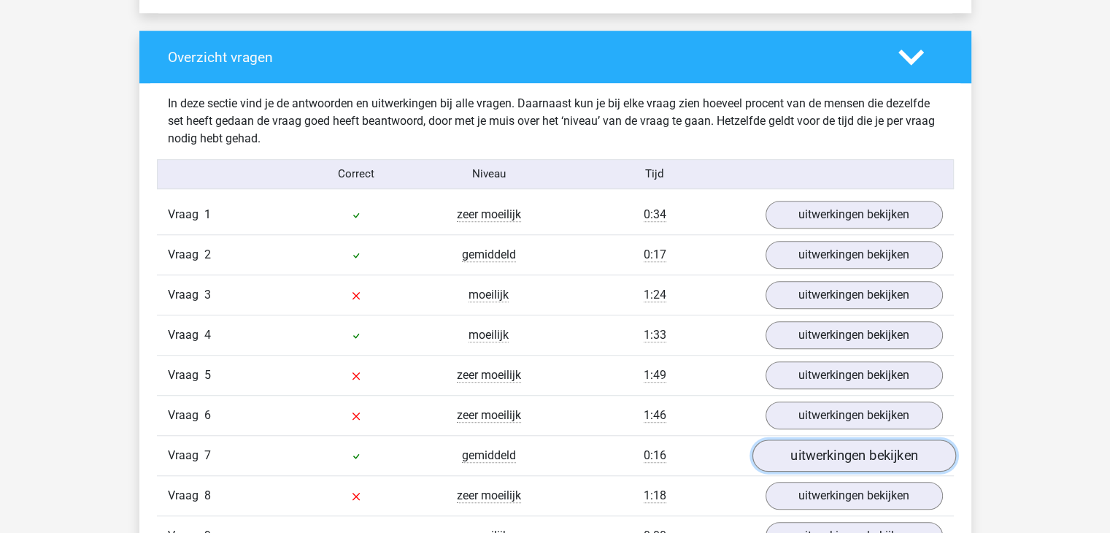
click at [835, 447] on link "uitwerkingen bekijken" at bounding box center [854, 455] width 204 height 32
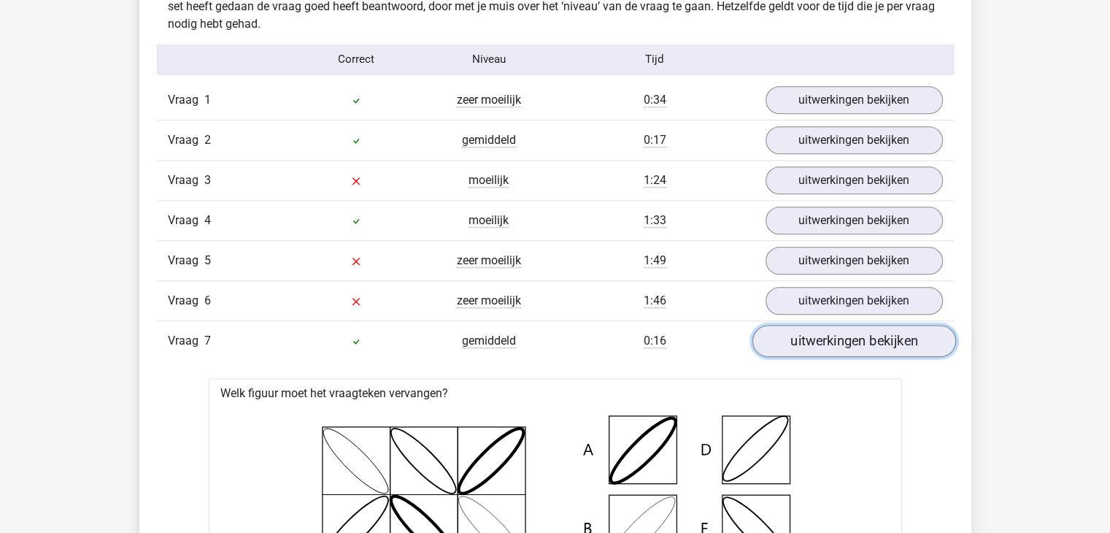
scroll to position [1175, 0]
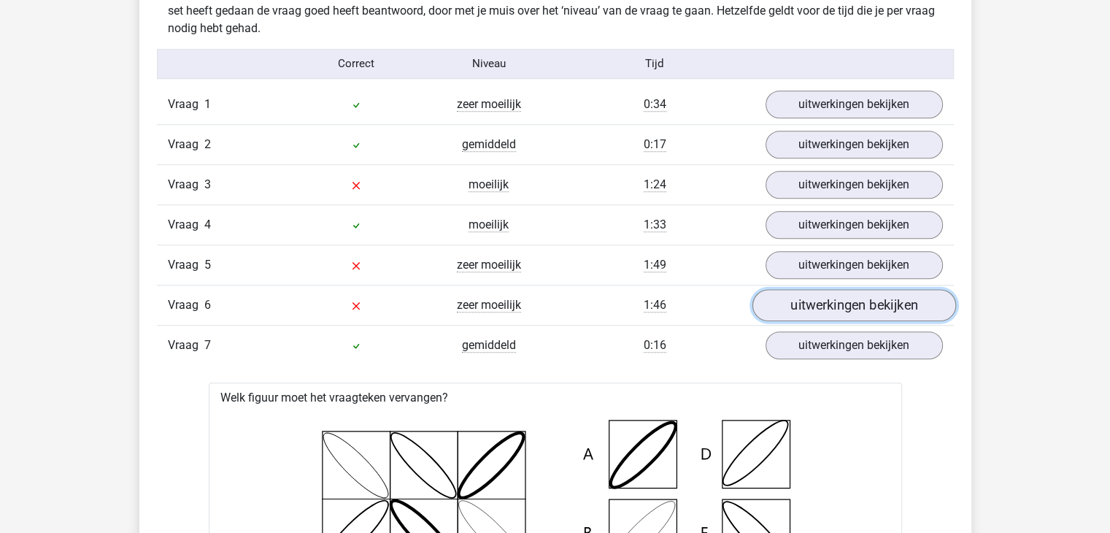
click at [818, 299] on link "uitwerkingen bekijken" at bounding box center [854, 305] width 204 height 32
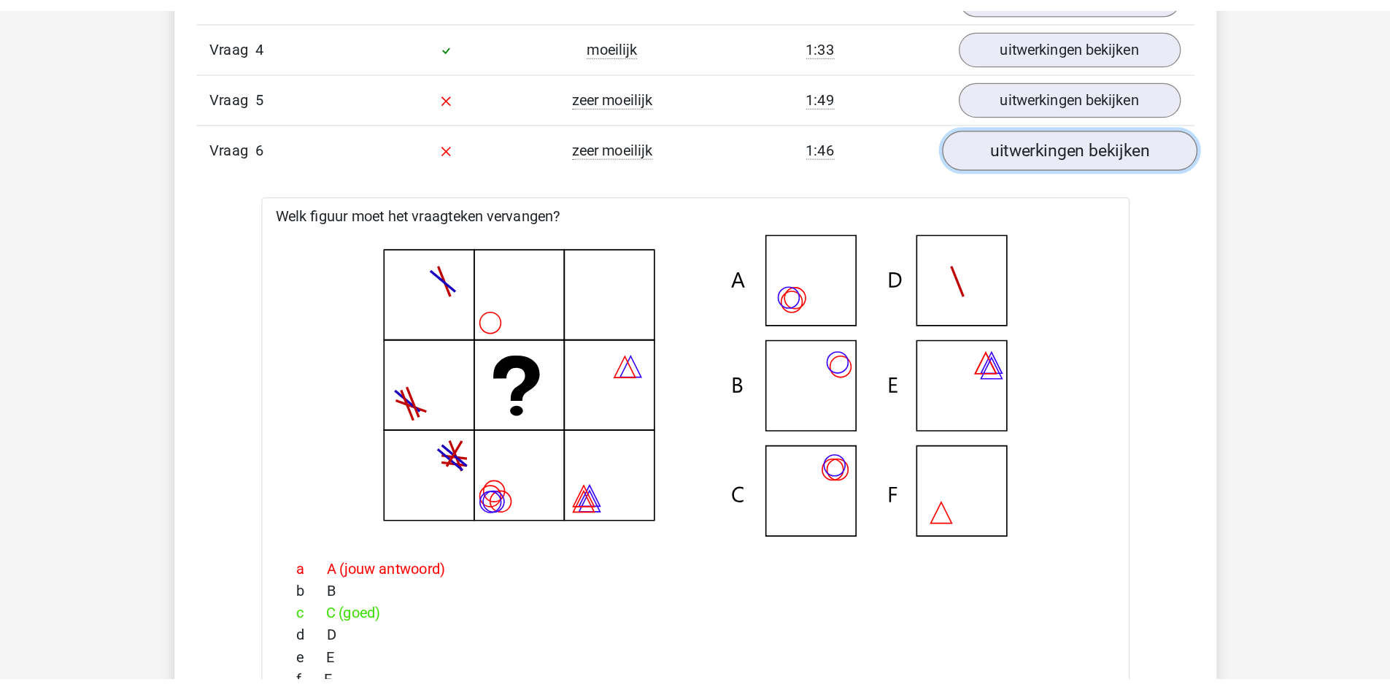
scroll to position [1369, 0]
